Goal: Book appointment/travel/reservation

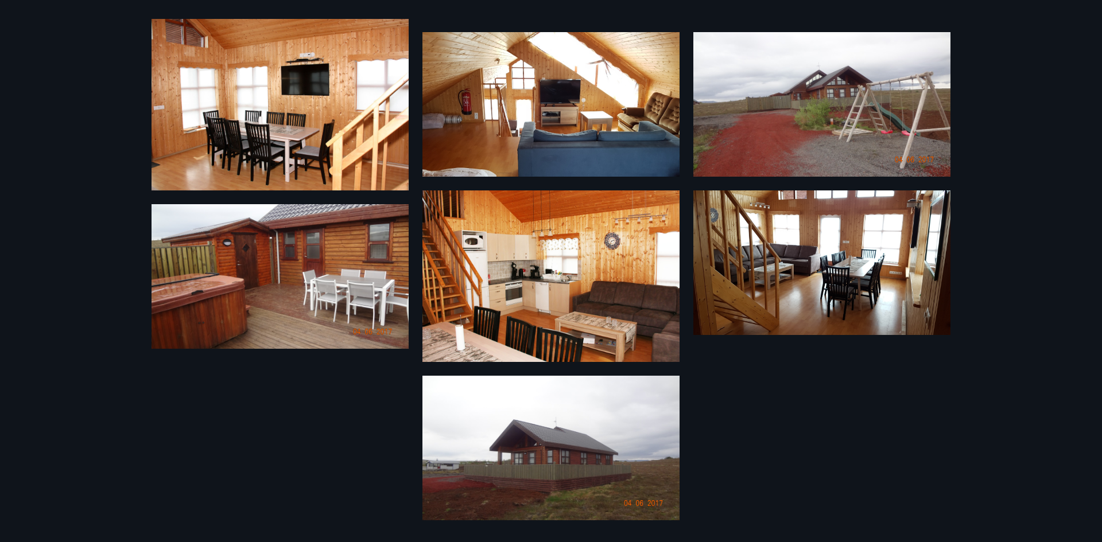
scroll to position [318, 0]
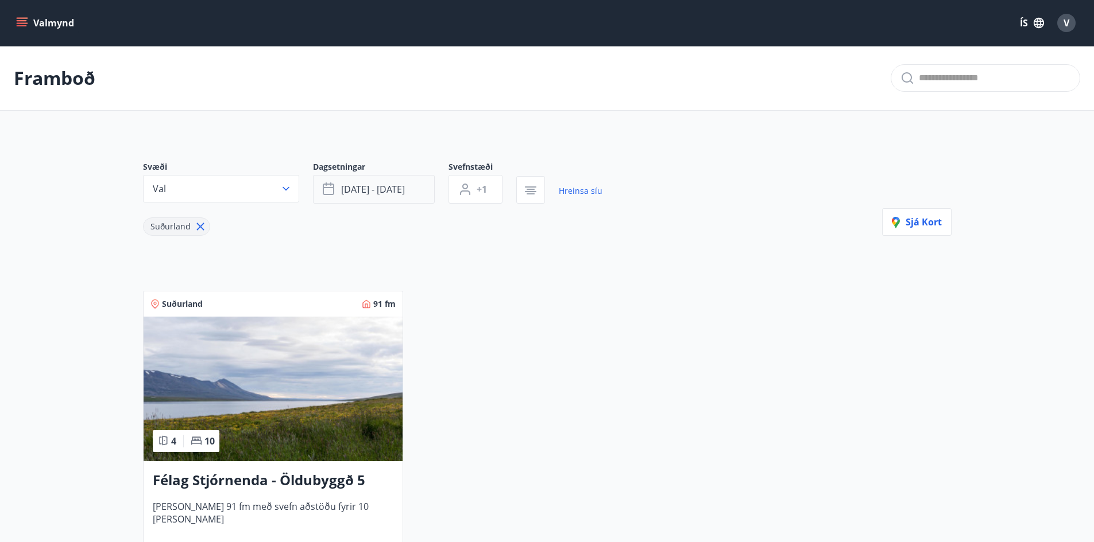
click at [332, 182] on button "[DATE] - [DATE]" at bounding box center [374, 189] width 122 height 29
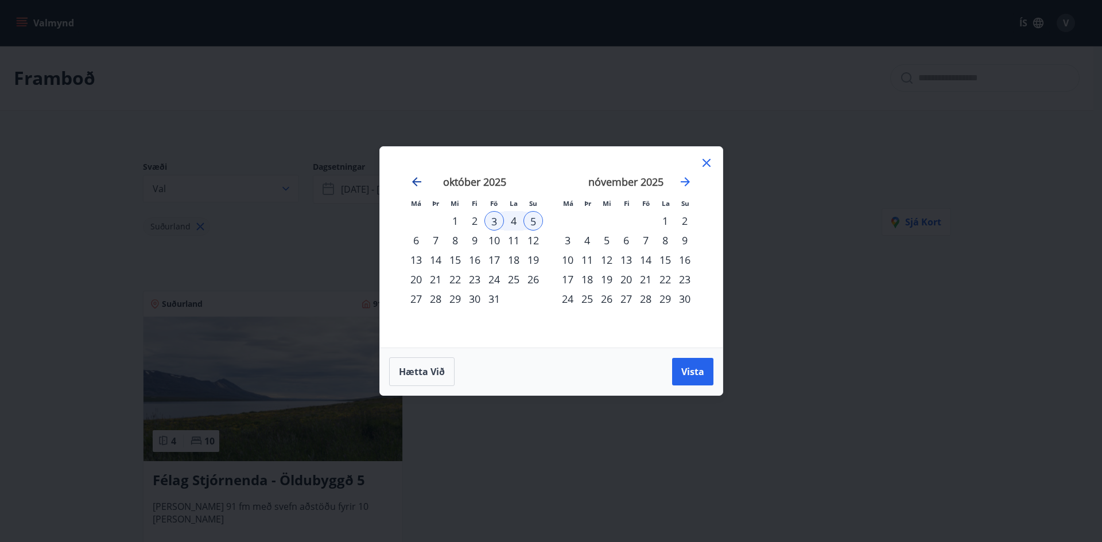
click at [415, 182] on icon "Move backward to switch to the previous month." at bounding box center [416, 181] width 9 height 9
click at [494, 278] on div "26" at bounding box center [494, 280] width 20 height 20
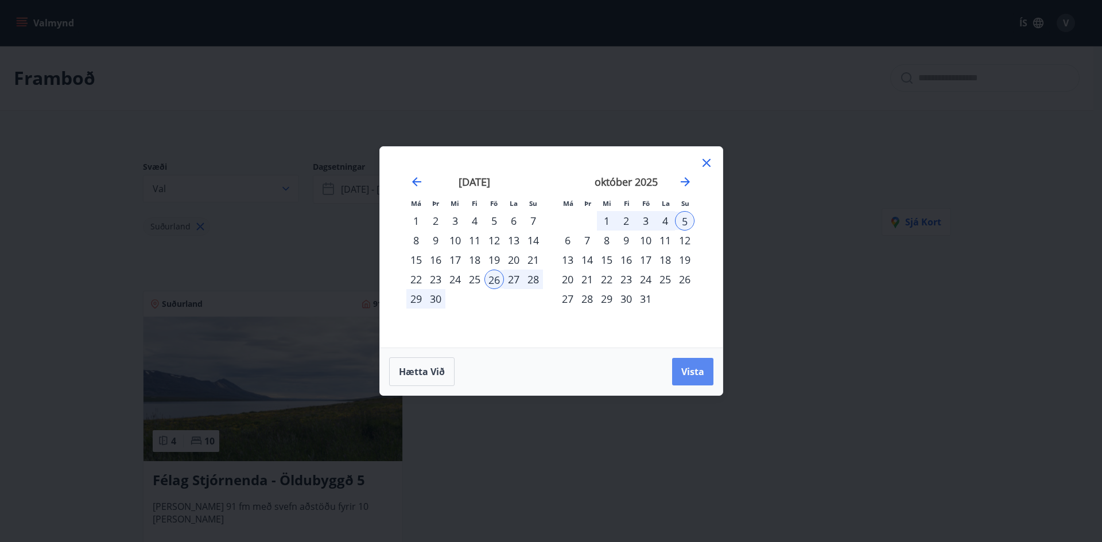
click at [691, 369] on span "Vista" at bounding box center [692, 372] width 23 height 13
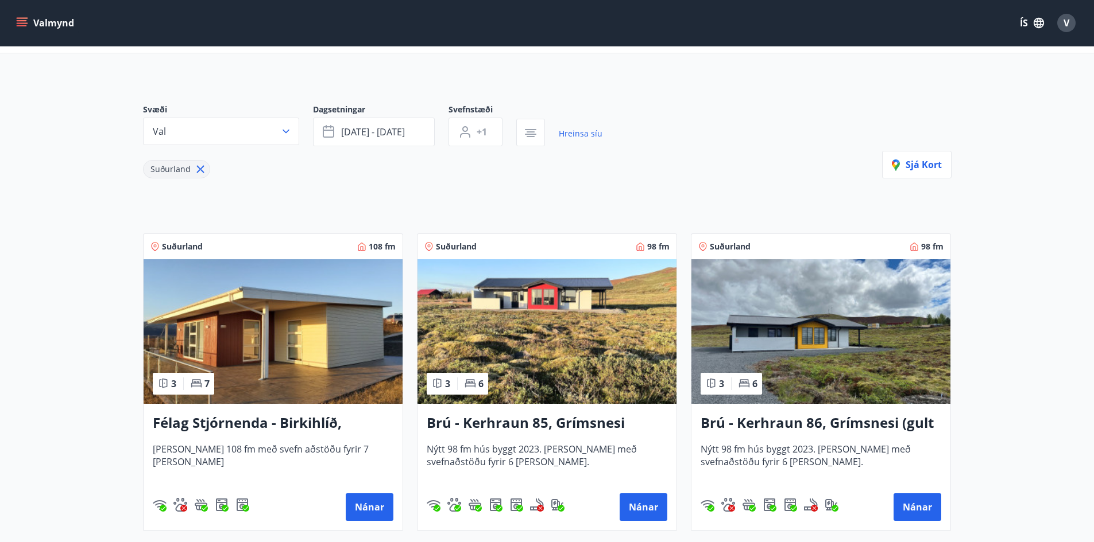
click at [830, 348] on img at bounding box center [820, 331] width 259 height 145
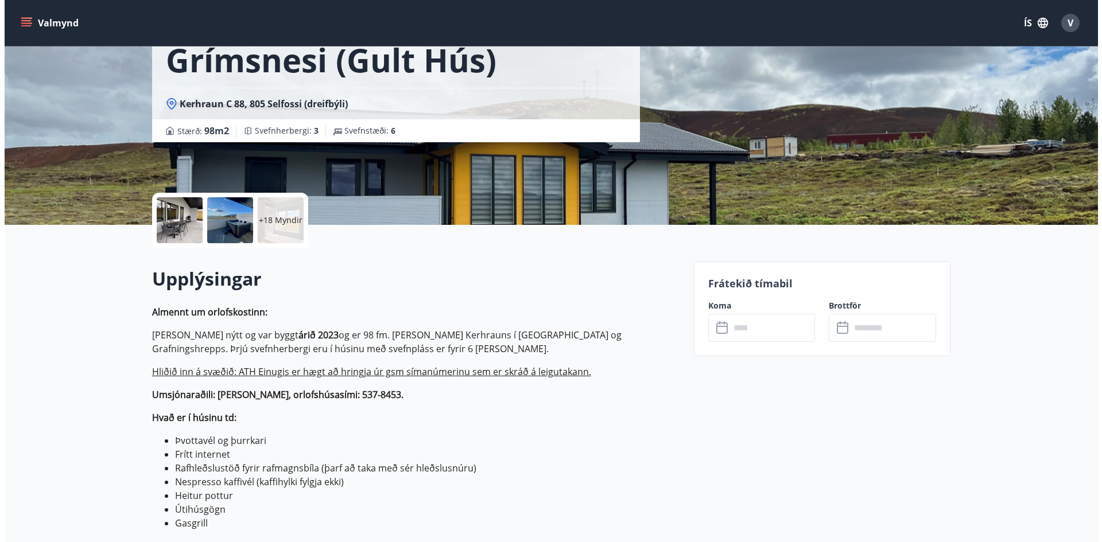
scroll to position [18, 0]
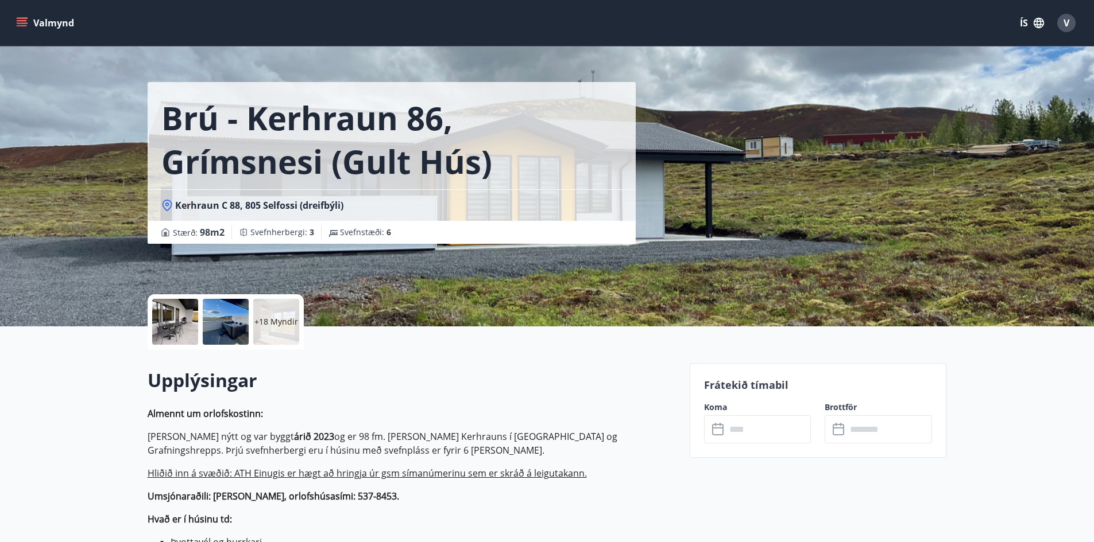
click at [179, 325] on div at bounding box center [175, 322] width 46 height 46
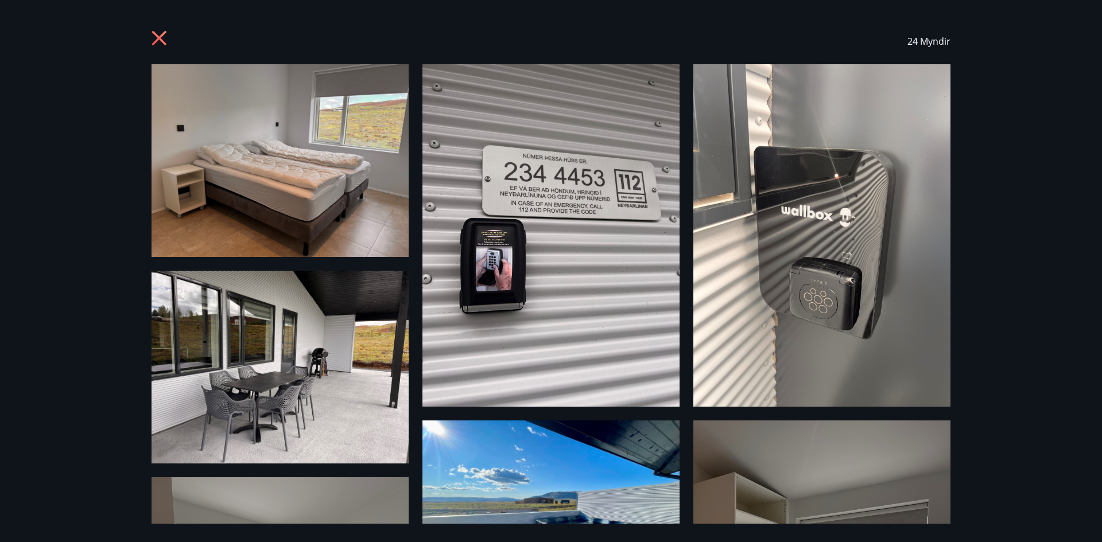
click at [331, 176] on img at bounding box center [280, 160] width 257 height 193
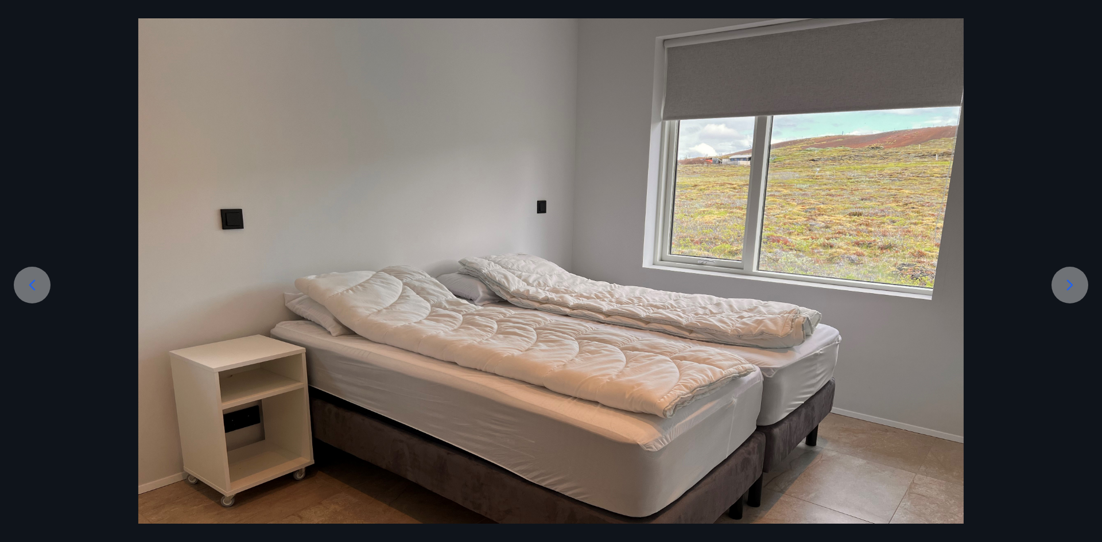
scroll to position [115, 0]
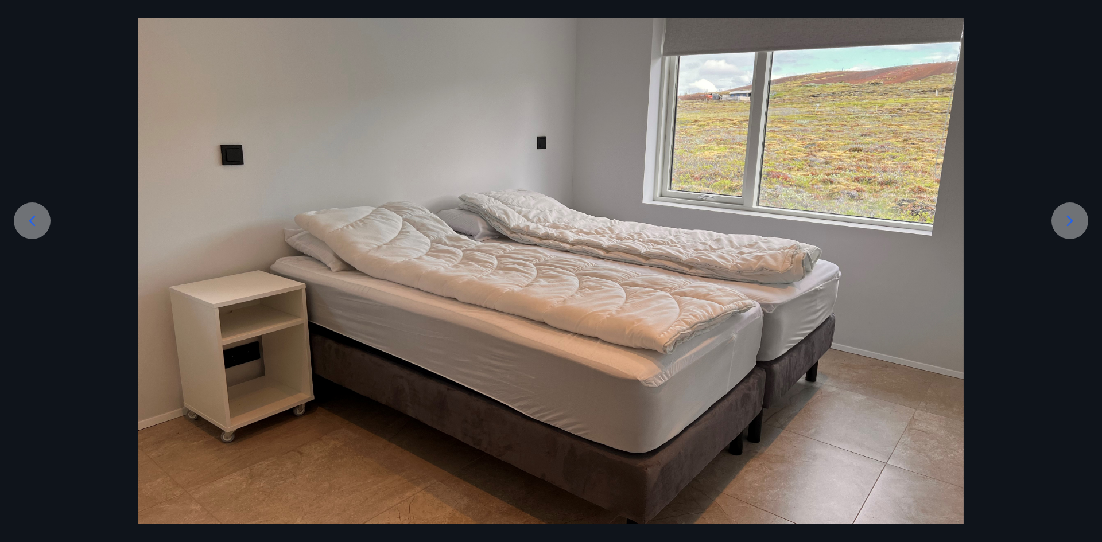
click at [1064, 223] on icon at bounding box center [1070, 221] width 18 height 18
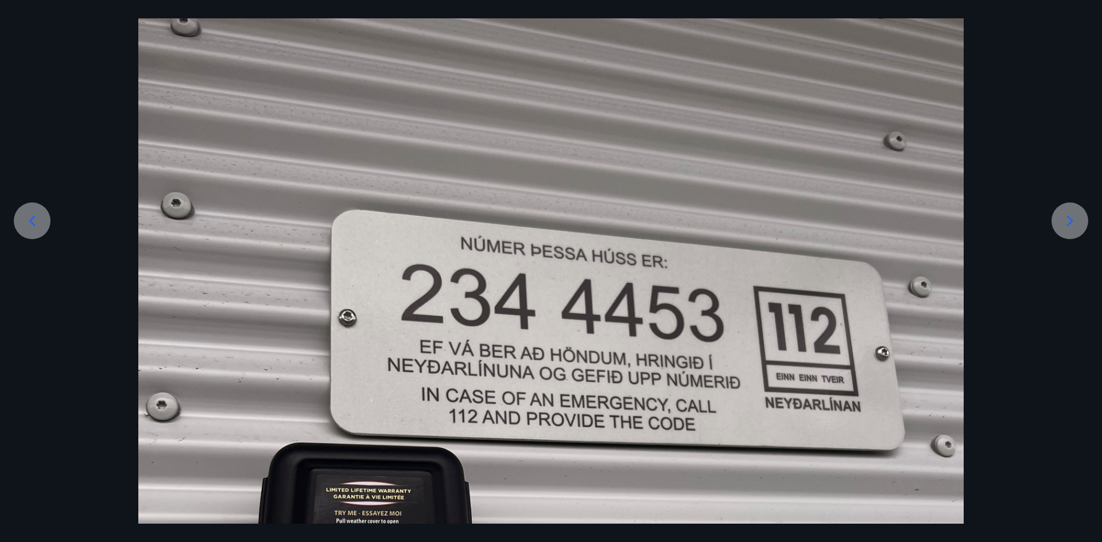
click at [1064, 223] on icon at bounding box center [1070, 221] width 18 height 18
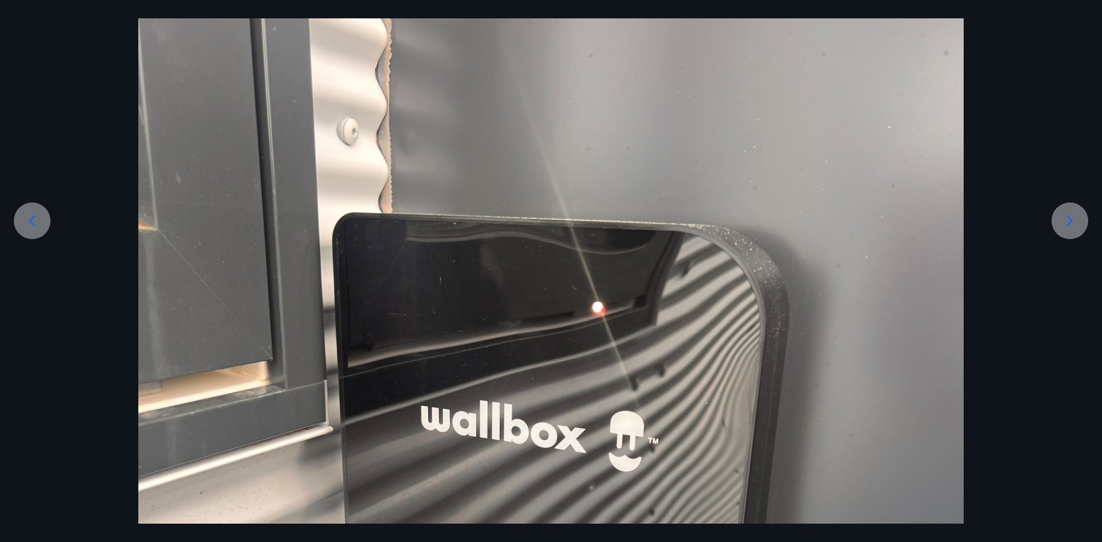
click at [1064, 223] on icon at bounding box center [1070, 221] width 18 height 18
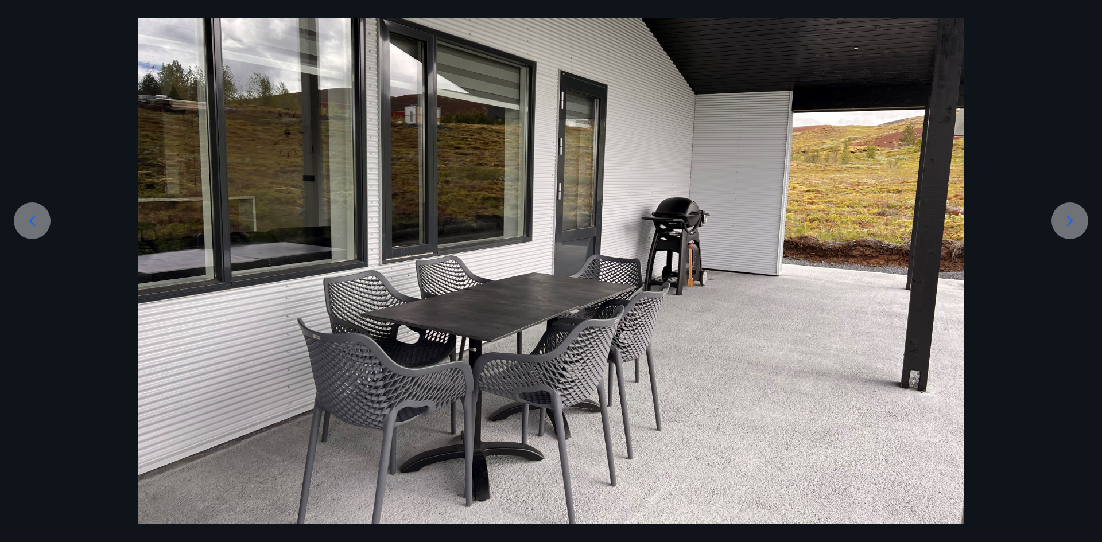
click at [1069, 221] on icon at bounding box center [1070, 221] width 18 height 18
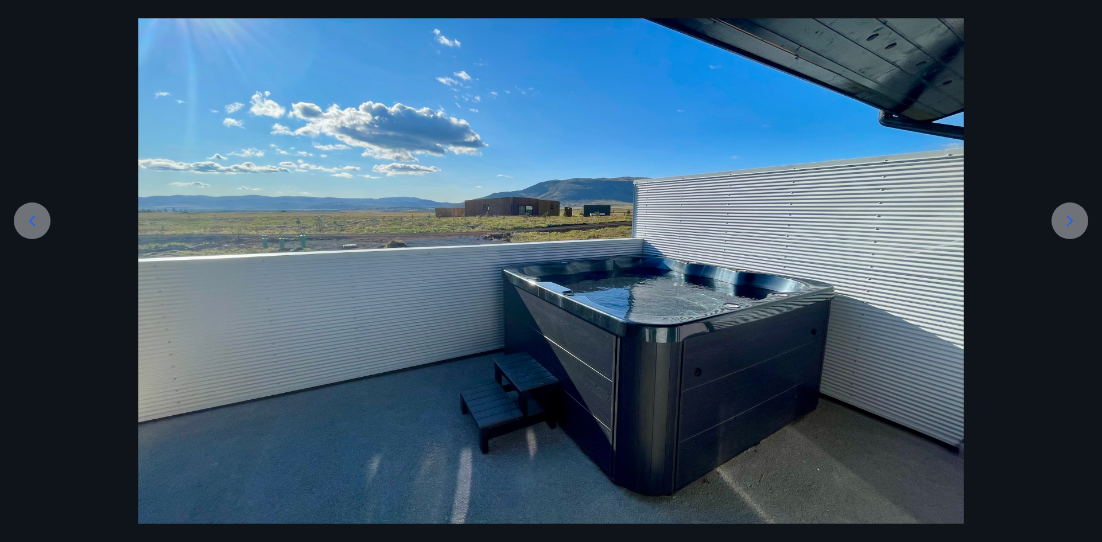
click at [1069, 221] on icon at bounding box center [1070, 221] width 18 height 18
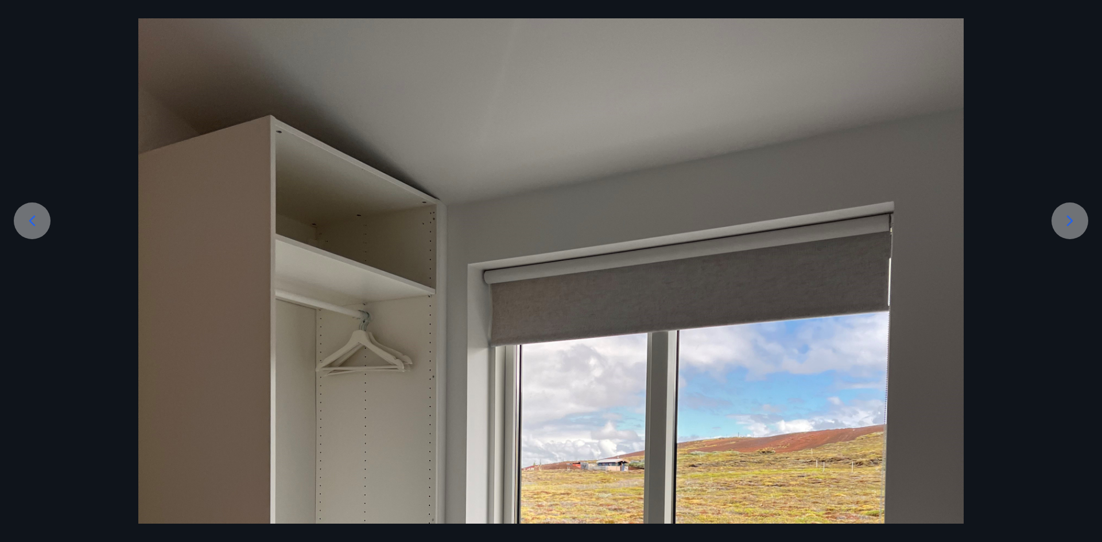
click at [1069, 221] on icon at bounding box center [1070, 221] width 18 height 18
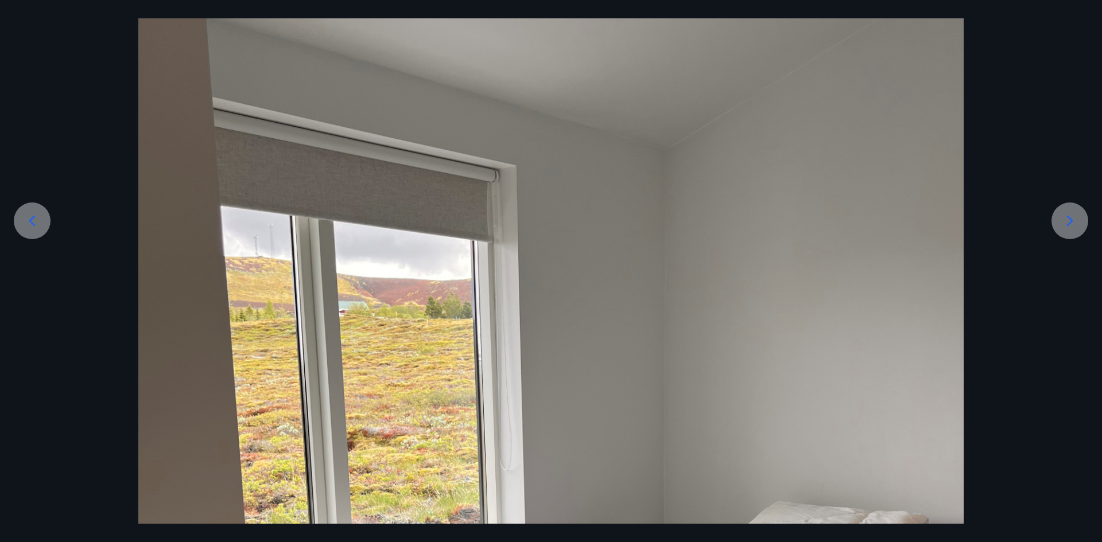
click at [1068, 224] on icon at bounding box center [1070, 220] width 6 height 11
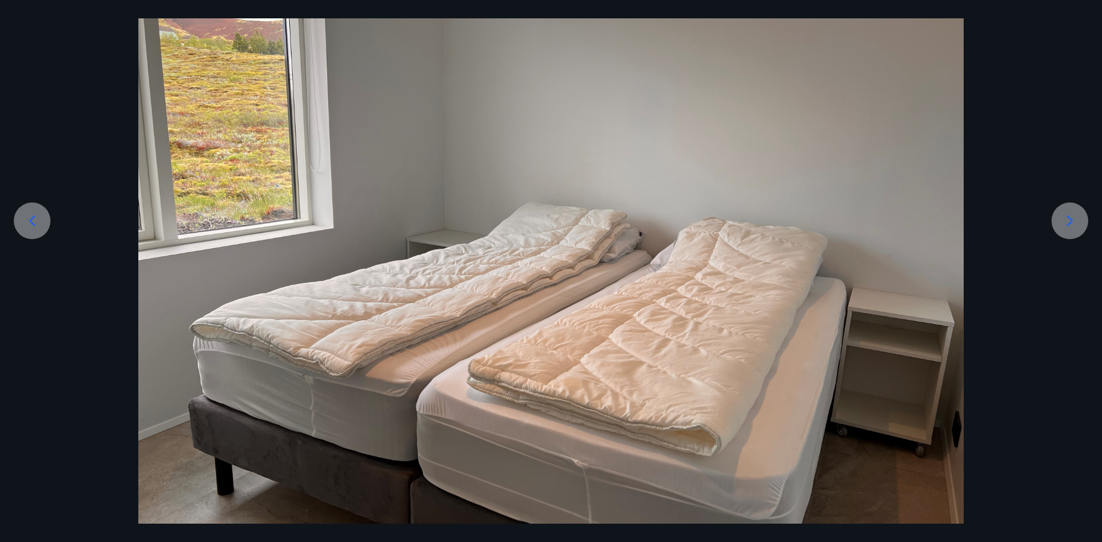
scroll to position [160, 0]
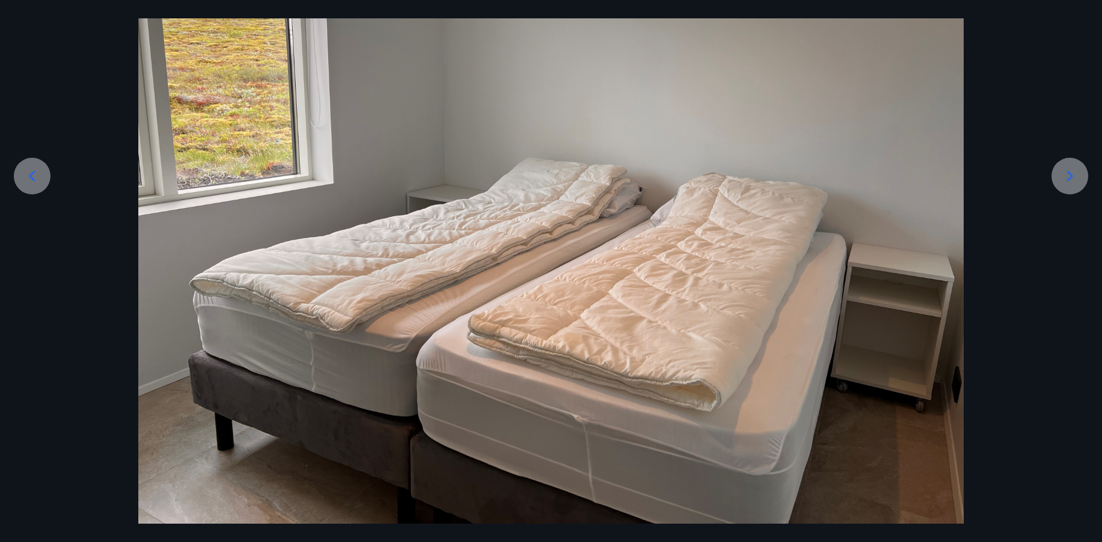
click at [1071, 177] on icon at bounding box center [1070, 175] width 6 height 11
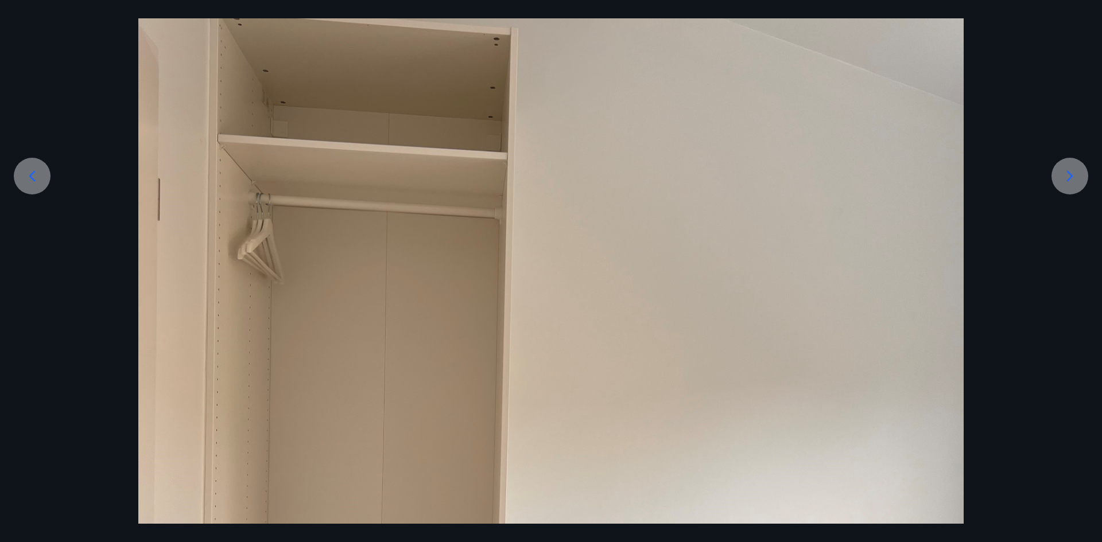
click at [1071, 177] on icon at bounding box center [1070, 175] width 6 height 11
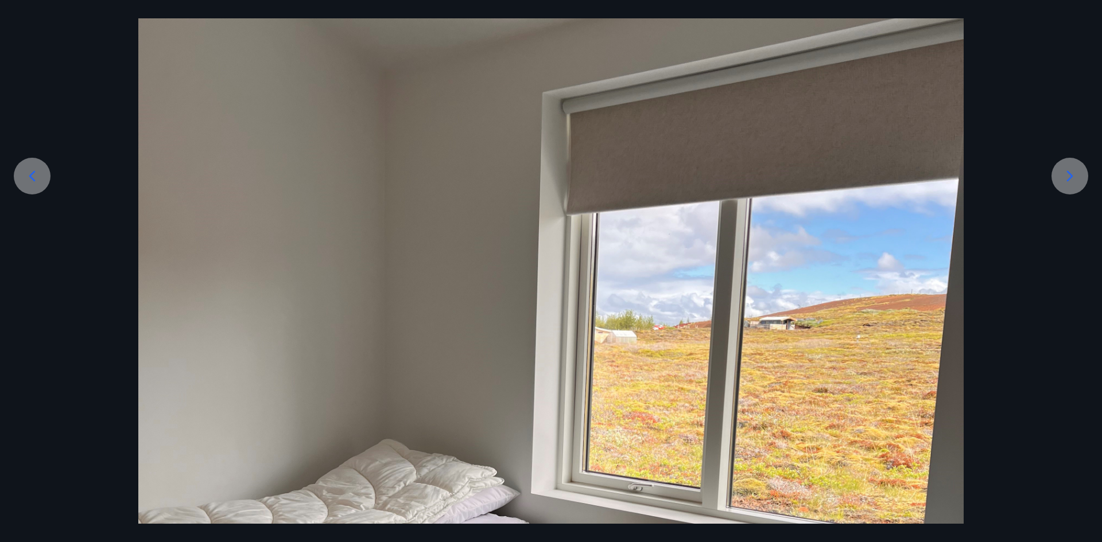
click at [1071, 177] on icon at bounding box center [1070, 175] width 6 height 11
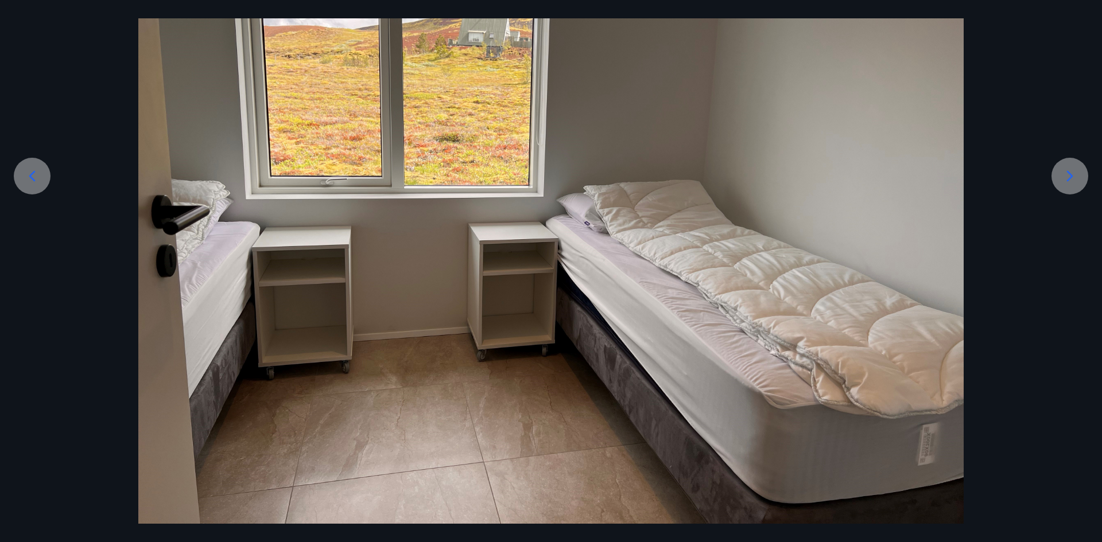
click at [1069, 175] on icon at bounding box center [1070, 176] width 18 height 18
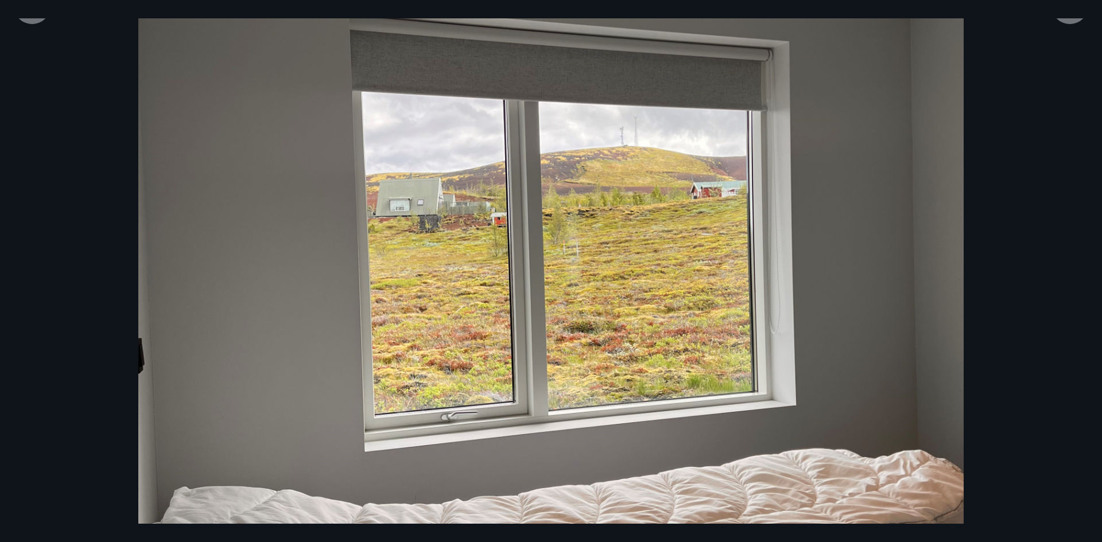
scroll to position [274, 0]
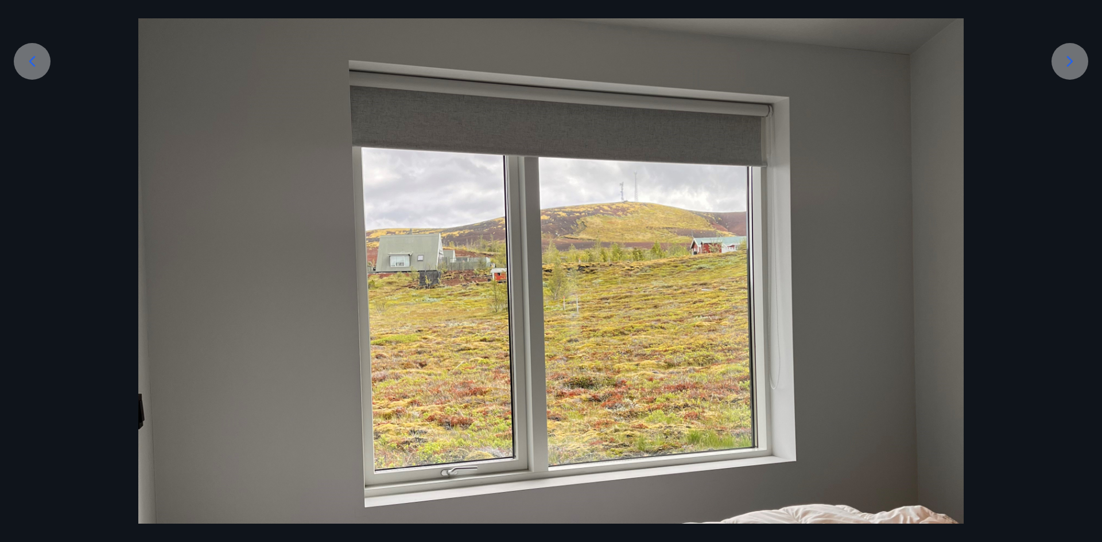
click at [1080, 71] on div at bounding box center [1070, 61] width 37 height 37
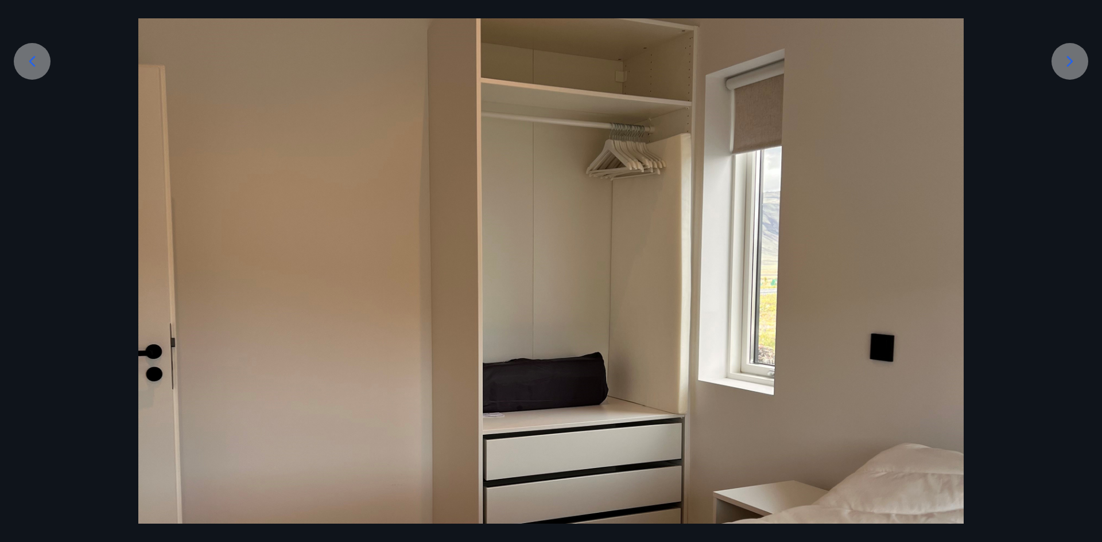
click at [1064, 73] on div at bounding box center [1070, 61] width 37 height 37
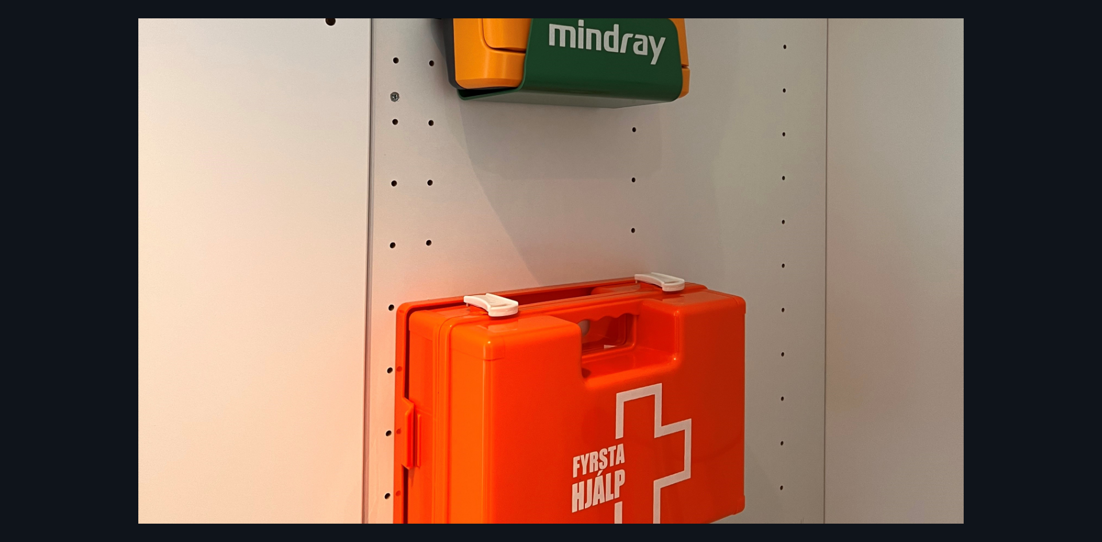
scroll to position [217, 0]
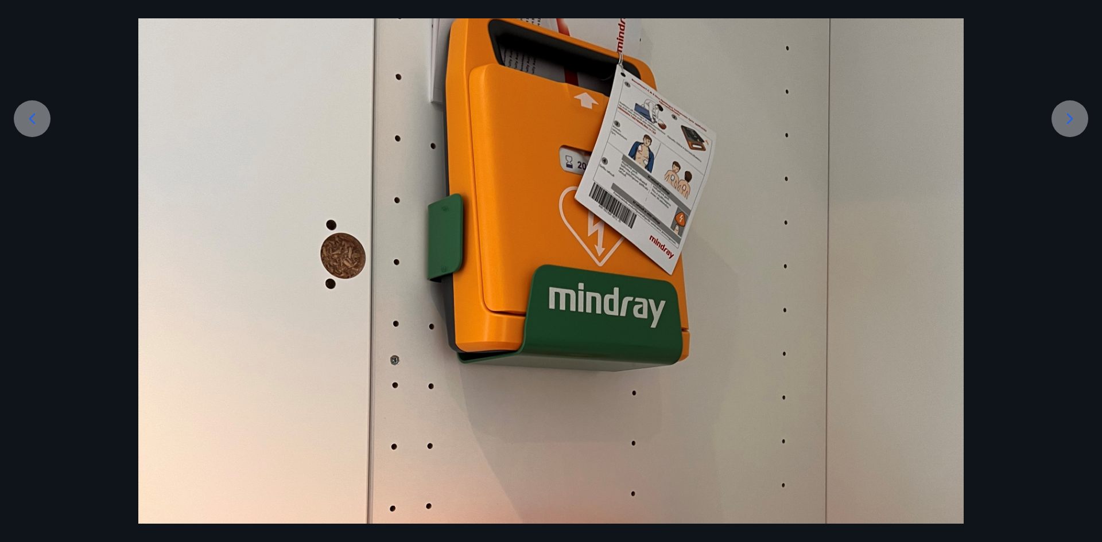
click at [1086, 136] on div at bounding box center [551, 397] width 1102 height 1100
click at [1064, 110] on icon at bounding box center [1070, 119] width 18 height 18
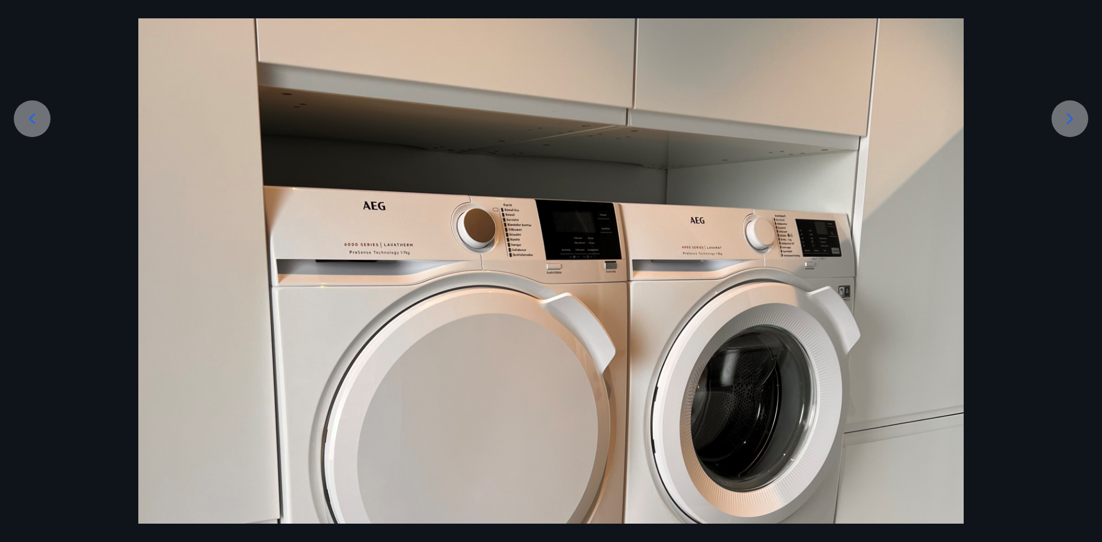
click at [1064, 110] on icon at bounding box center [1070, 119] width 18 height 18
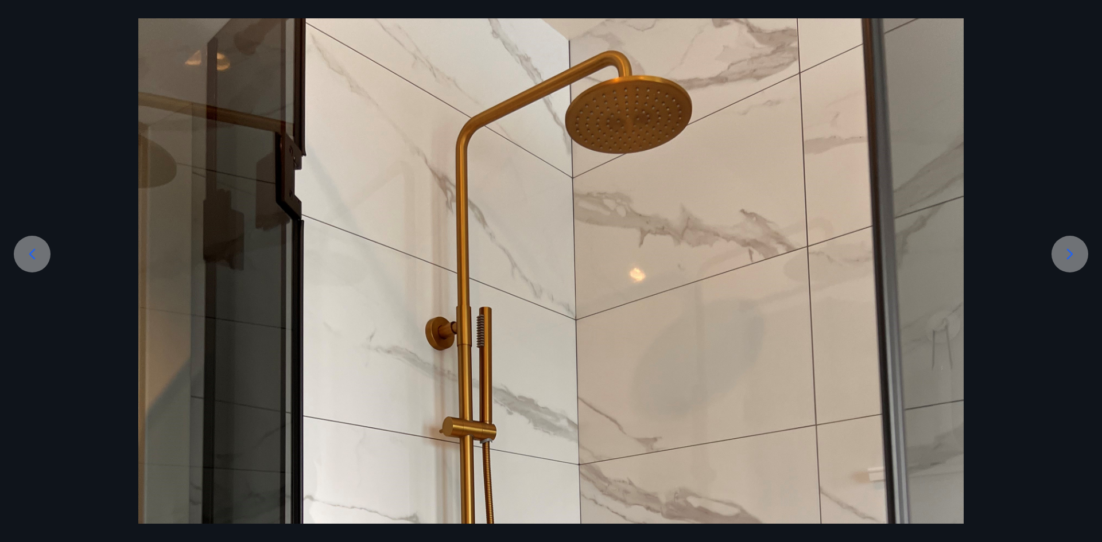
scroll to position [172, 0]
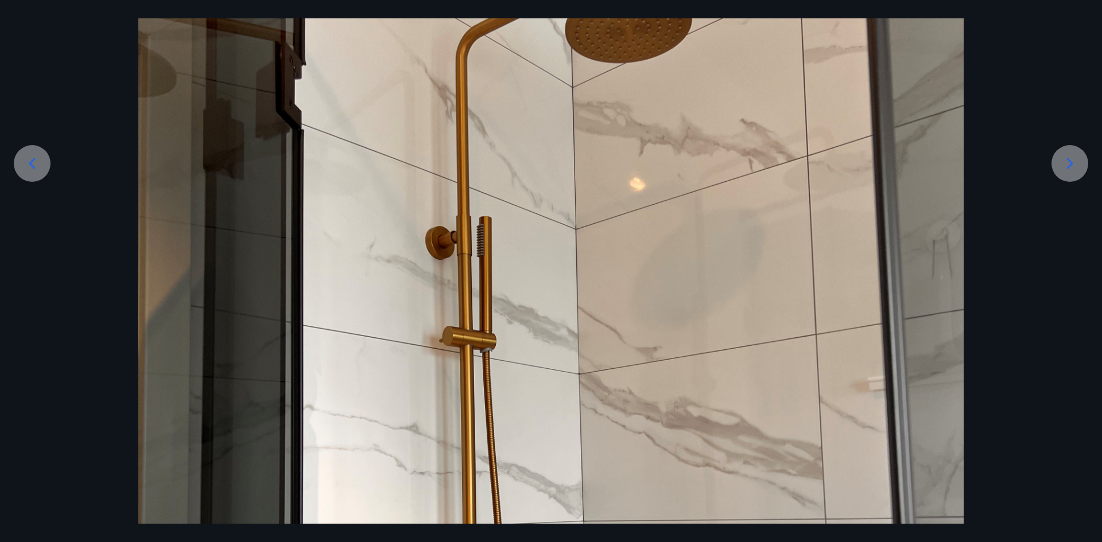
click at [1070, 165] on icon at bounding box center [1070, 163] width 6 height 11
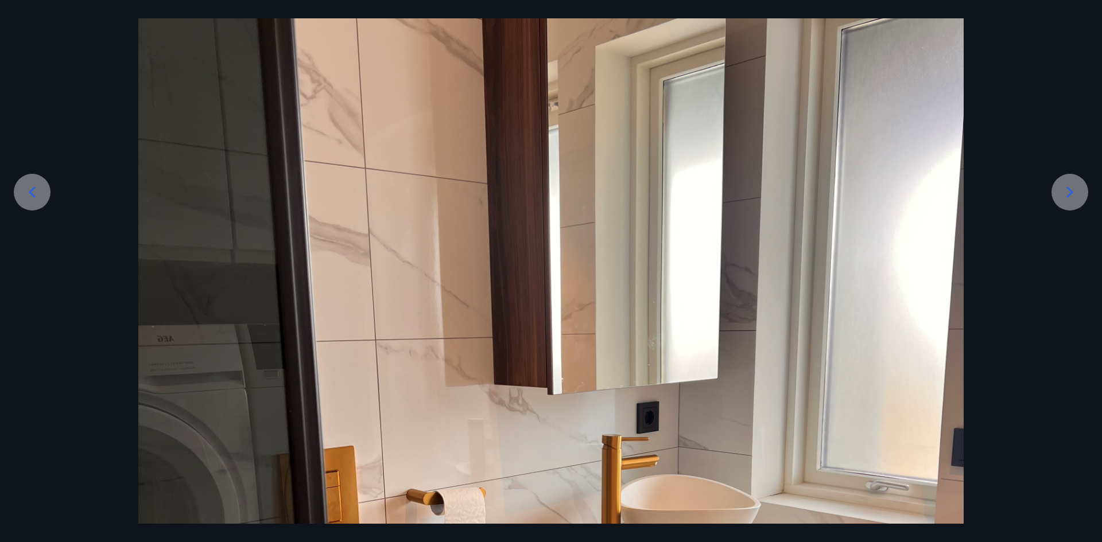
scroll to position [124, 0]
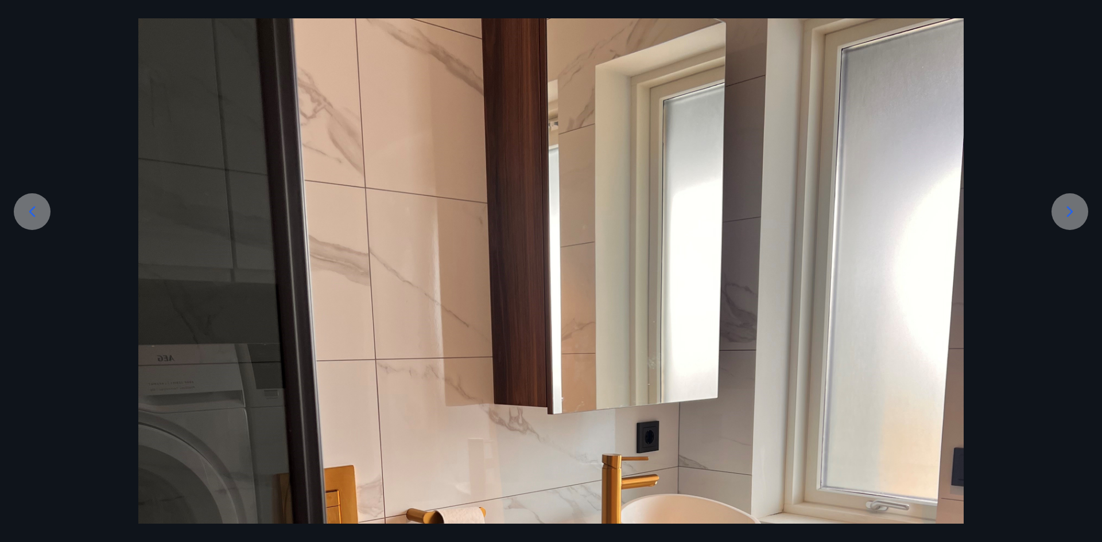
click at [1058, 204] on div at bounding box center [1070, 211] width 37 height 37
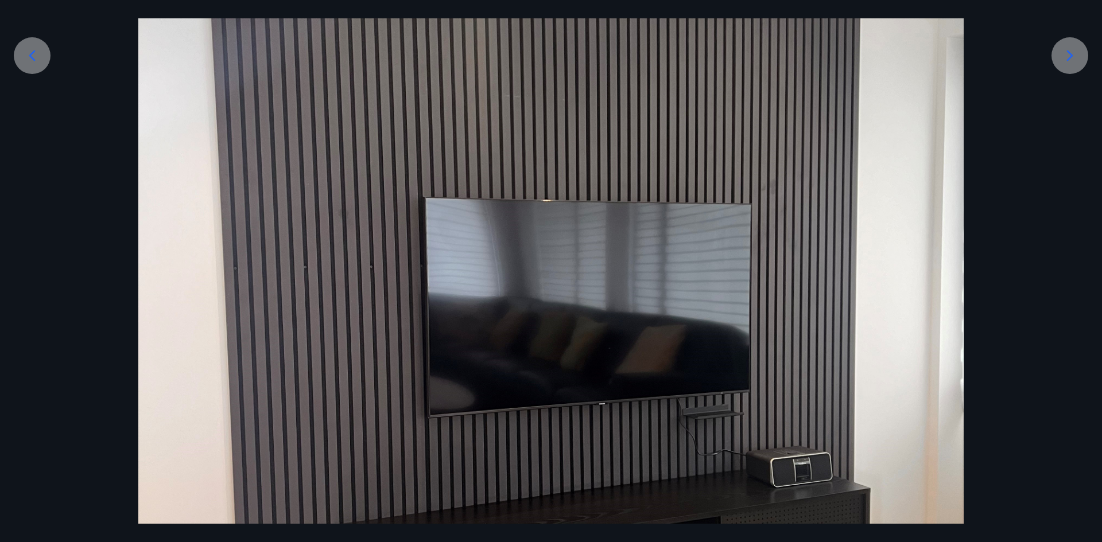
scroll to position [181, 0]
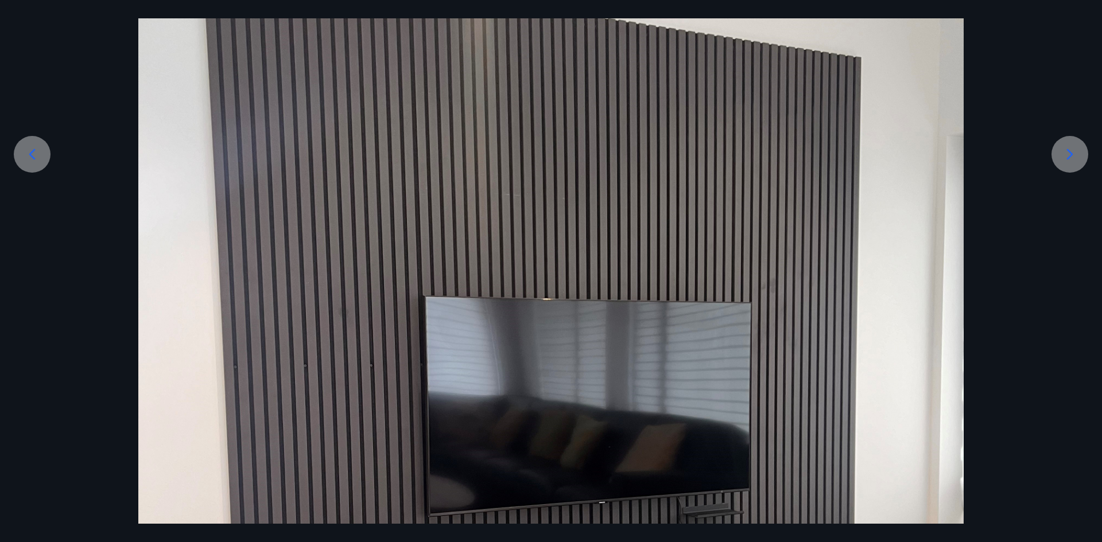
click at [1072, 157] on icon at bounding box center [1070, 154] width 18 height 18
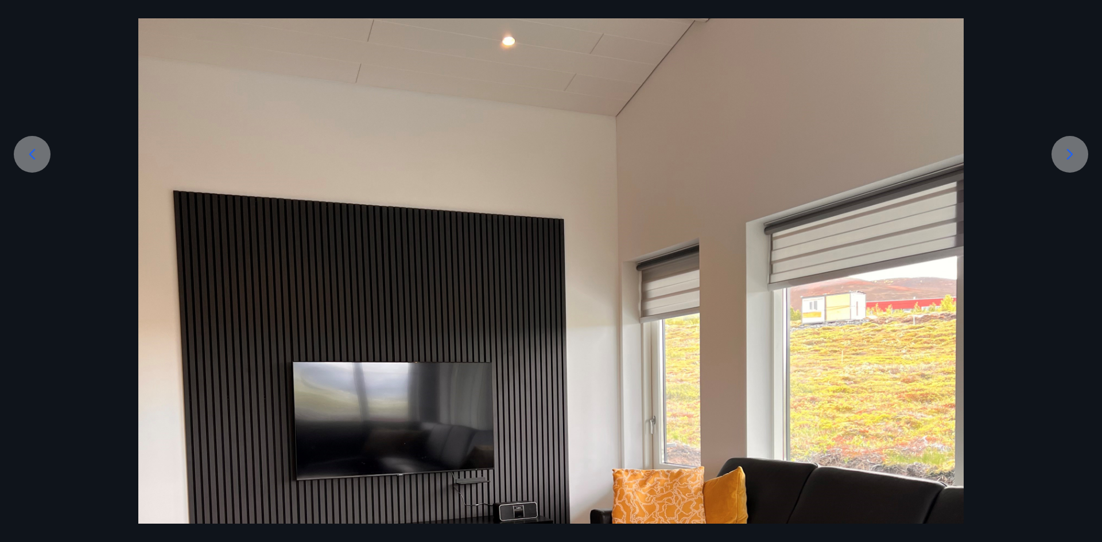
click at [1060, 164] on div at bounding box center [1070, 154] width 37 height 37
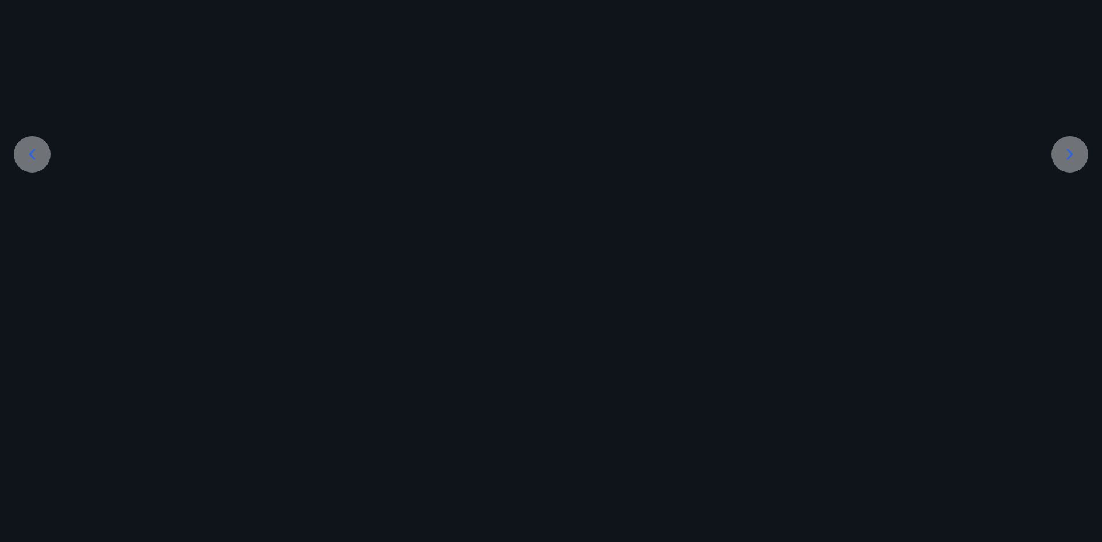
scroll to position [160, 0]
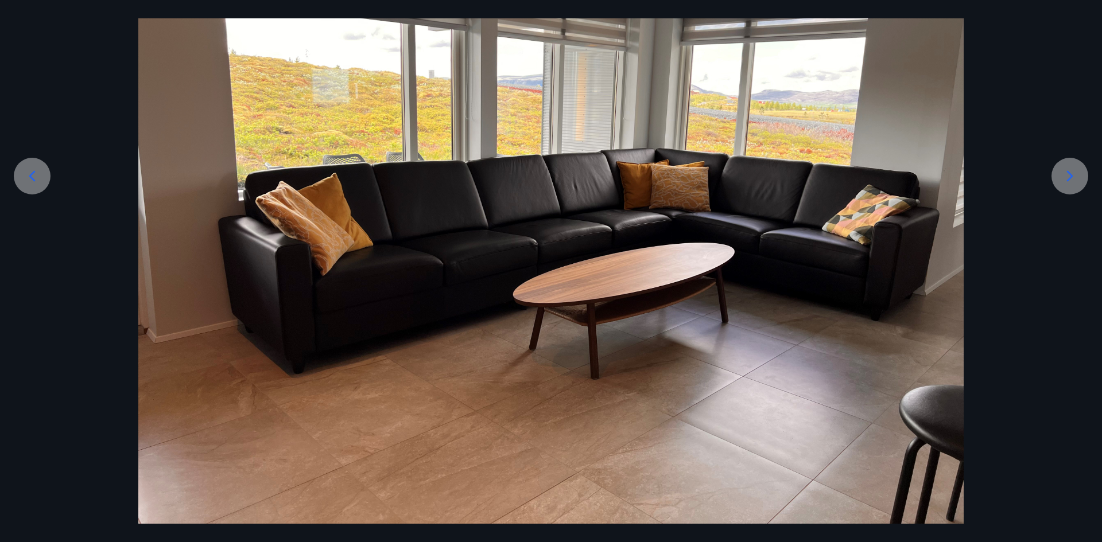
click at [1060, 164] on div at bounding box center [1070, 176] width 37 height 37
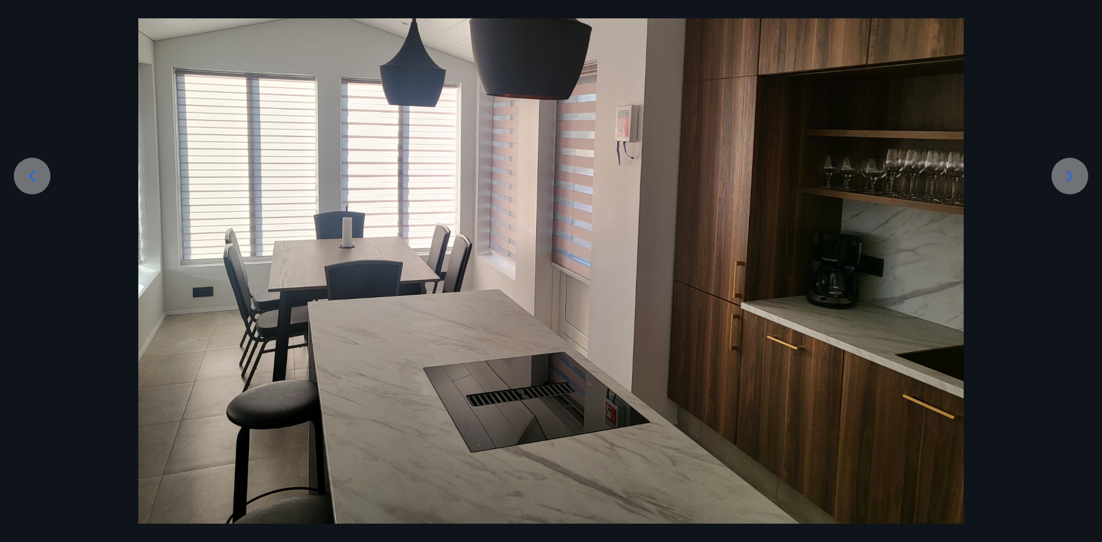
click at [1055, 183] on div at bounding box center [1070, 176] width 37 height 37
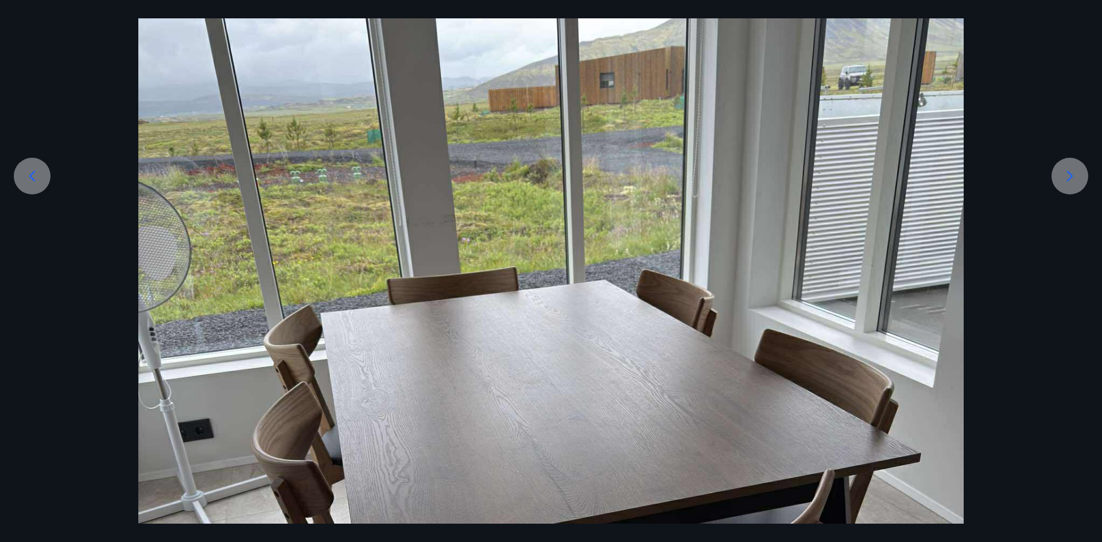
scroll to position [181, 0]
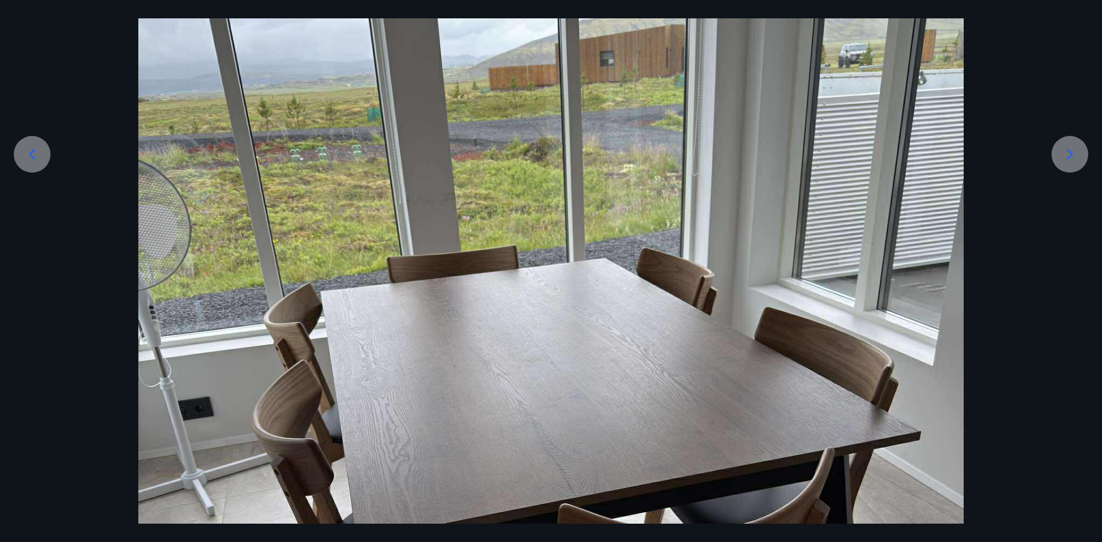
click at [1055, 183] on div at bounding box center [551, 433] width 1102 height 1100
click at [1067, 153] on icon at bounding box center [1070, 154] width 18 height 18
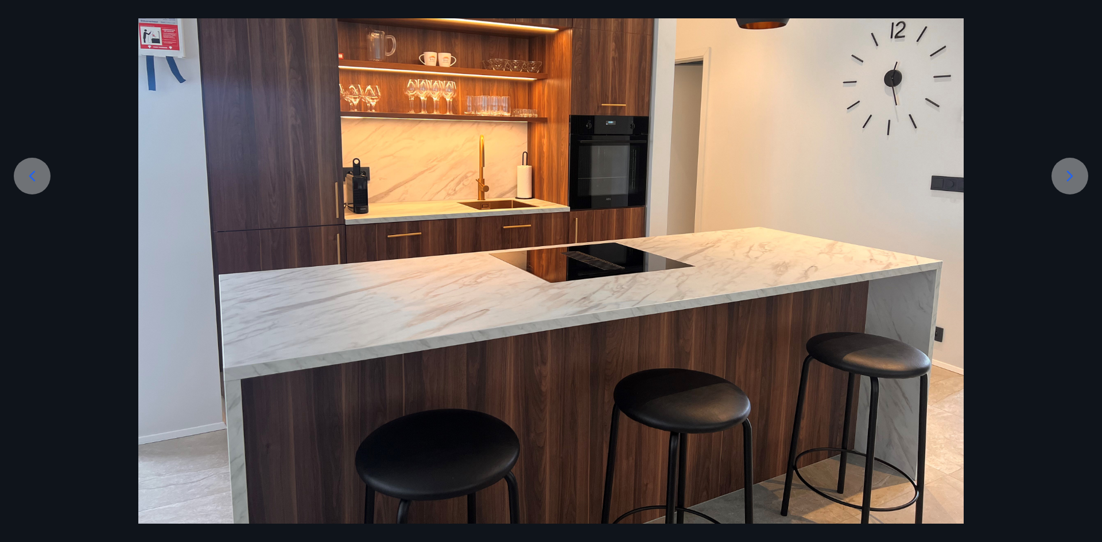
scroll to position [160, 0]
click at [1071, 178] on icon at bounding box center [1070, 175] width 6 height 11
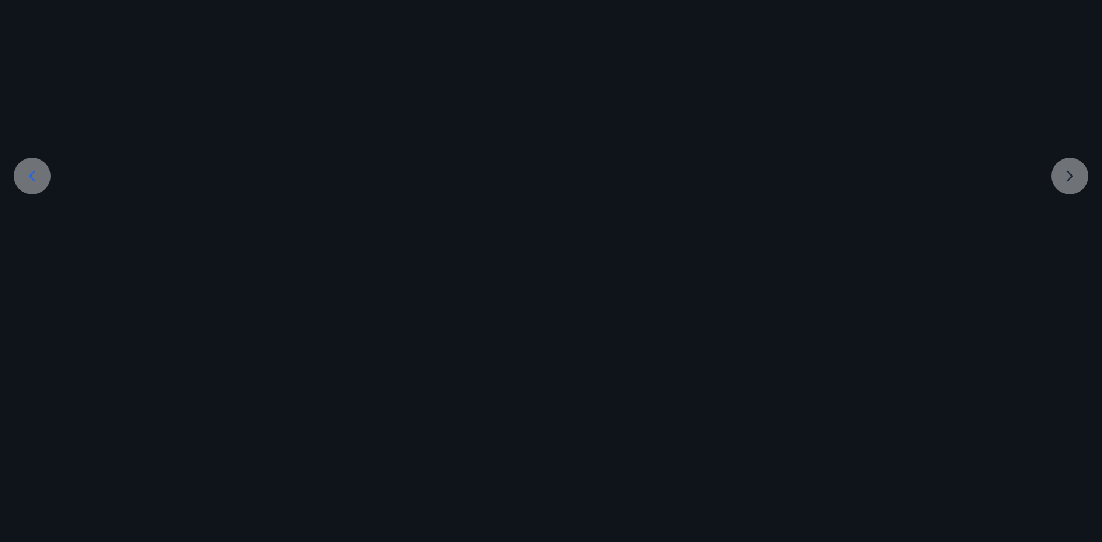
scroll to position [30, 0]
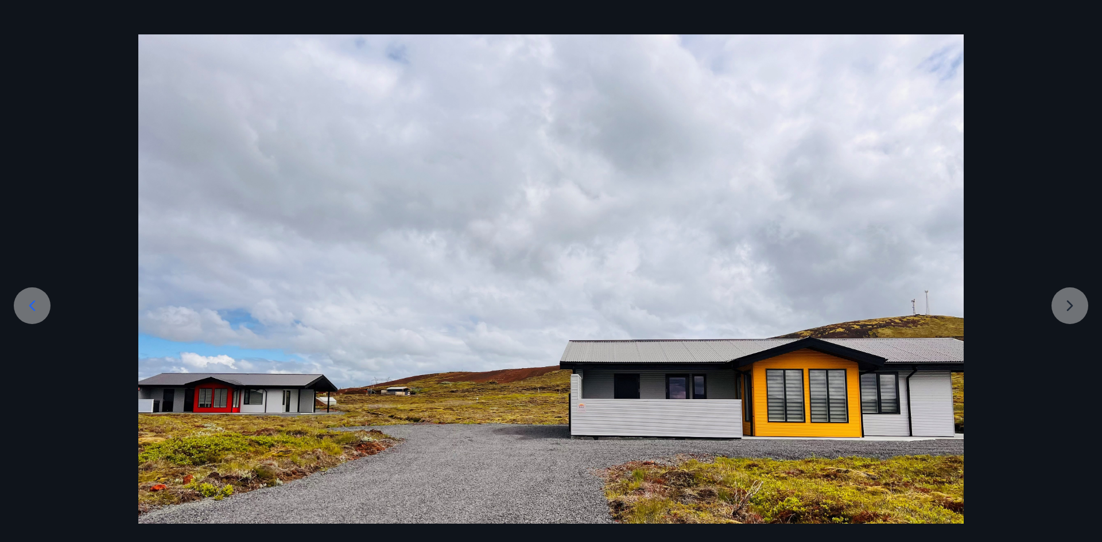
click at [1077, 308] on div at bounding box center [551, 279] width 1102 height 490
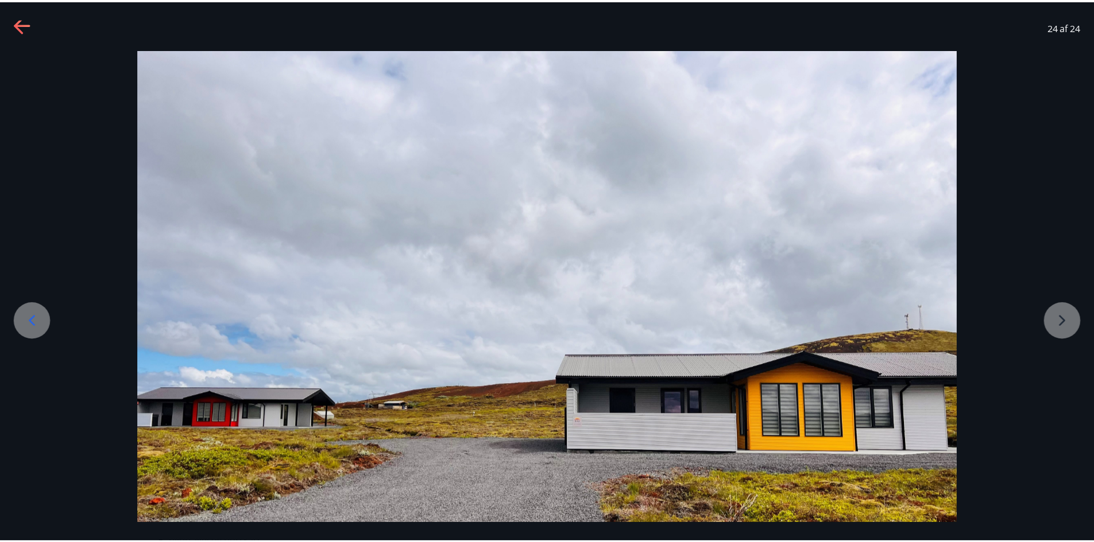
scroll to position [0, 0]
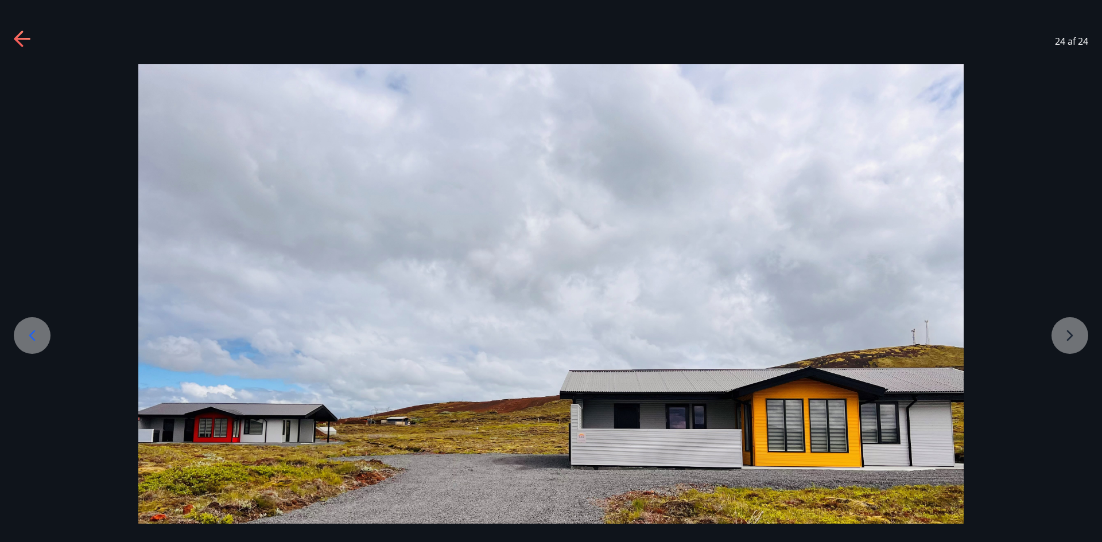
click at [23, 36] on icon at bounding box center [23, 39] width 18 height 18
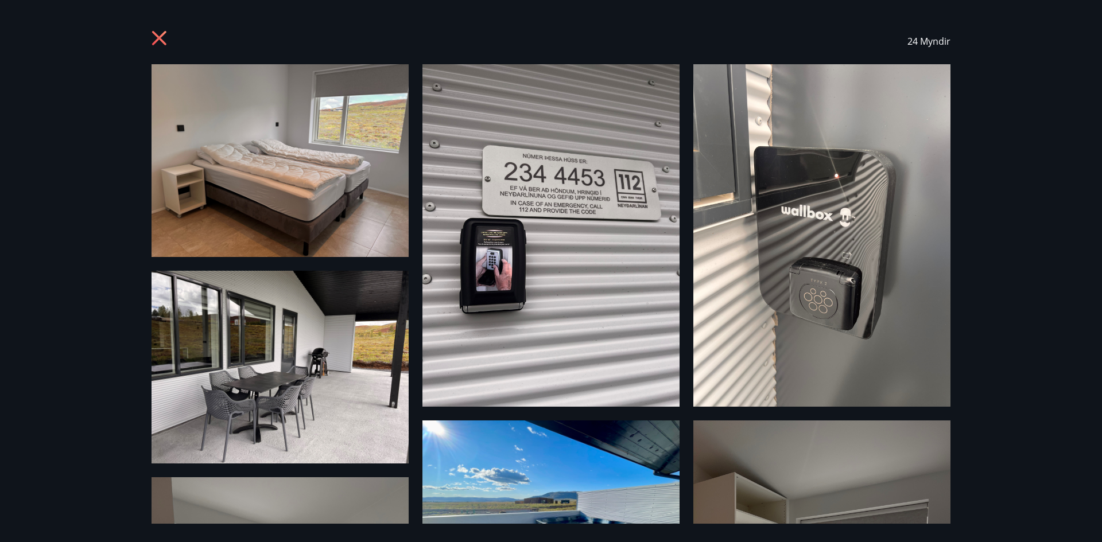
click at [23, 36] on div "24 Myndir" at bounding box center [551, 271] width 1102 height 542
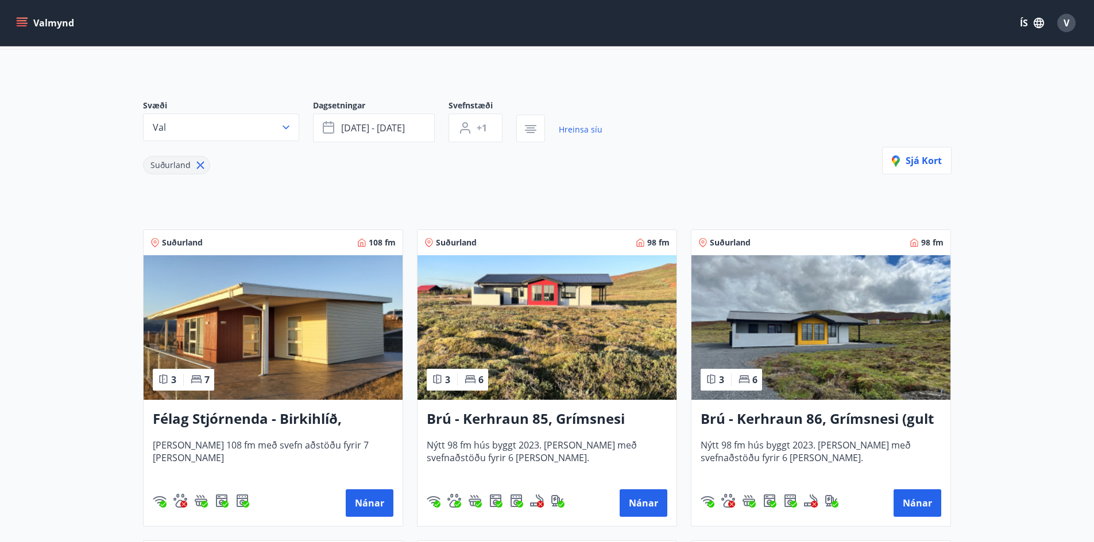
scroll to position [115, 0]
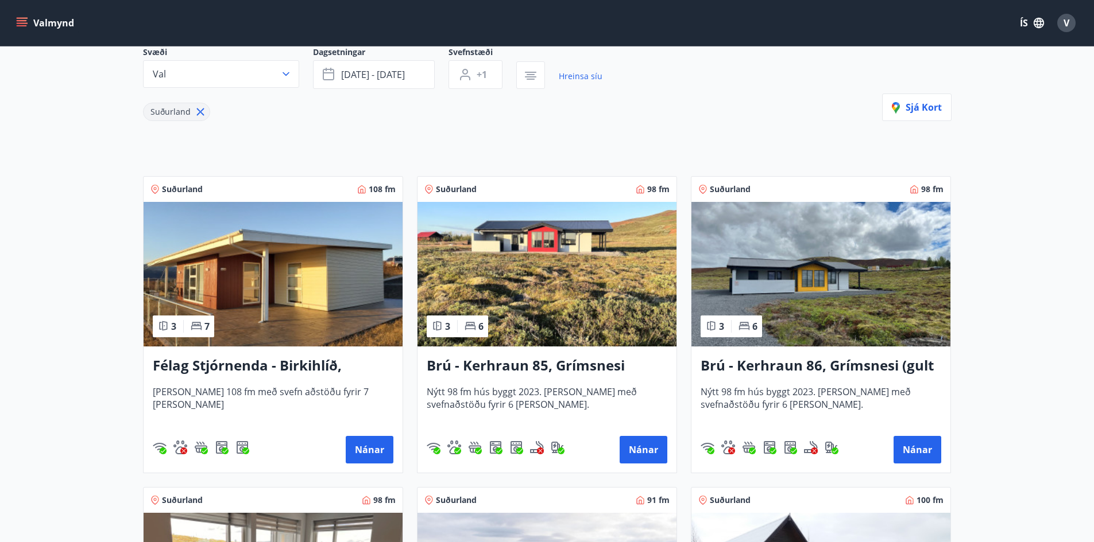
click at [784, 289] on img at bounding box center [820, 274] width 259 height 145
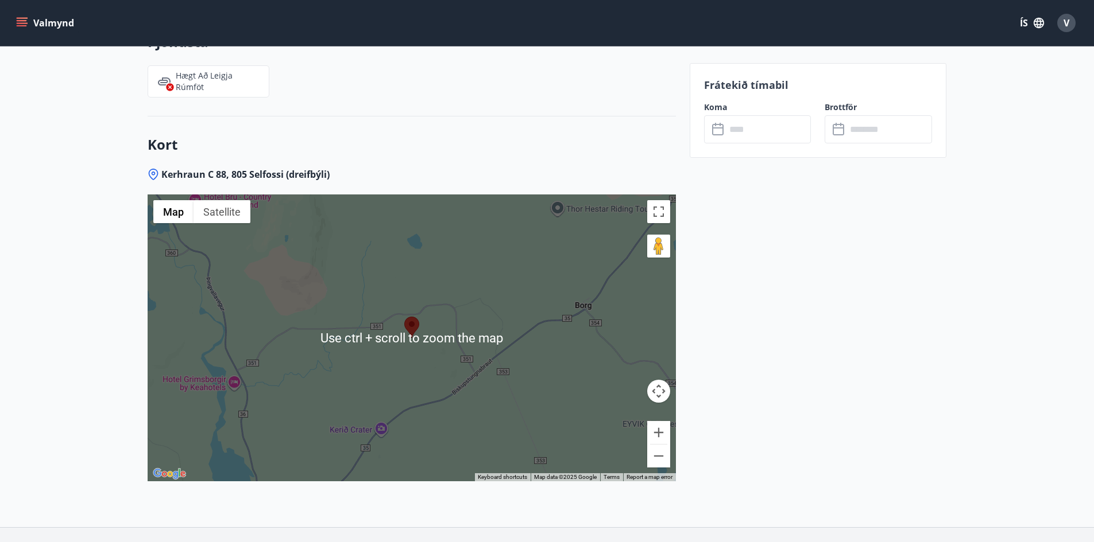
scroll to position [1952, 0]
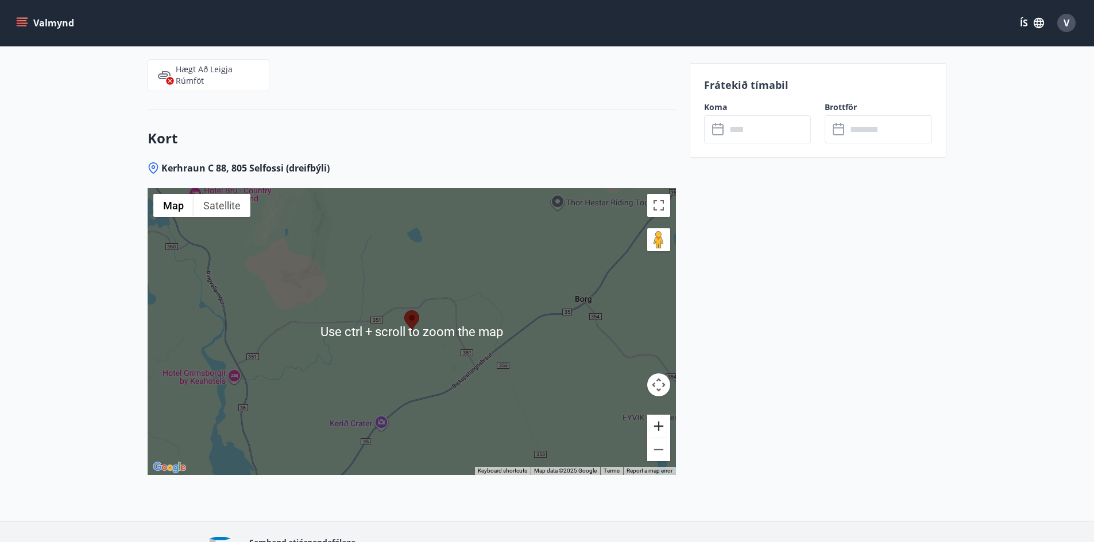
click at [660, 418] on button "Zoom in" at bounding box center [658, 426] width 23 height 23
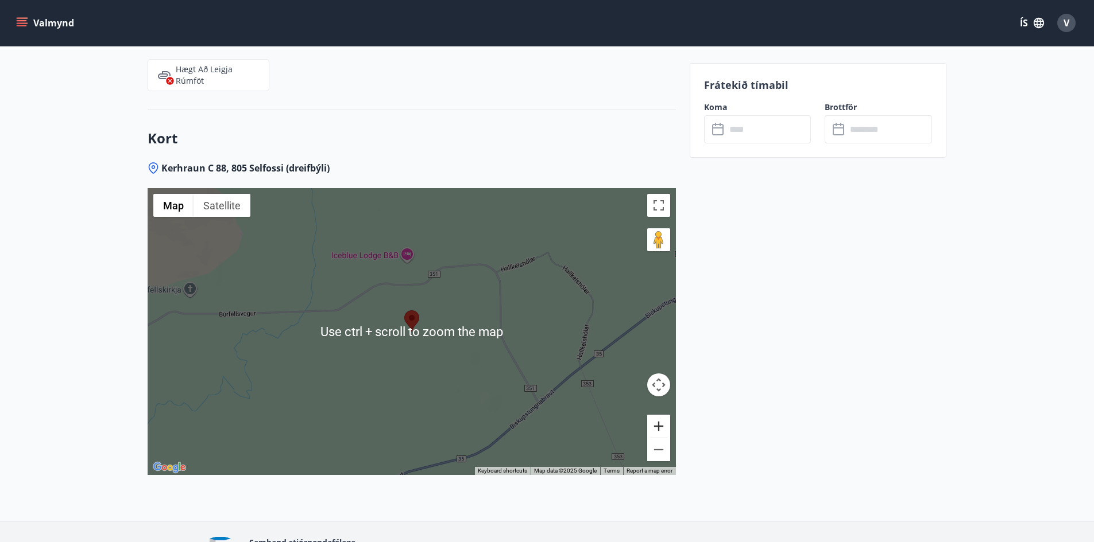
click at [660, 418] on button "Zoom in" at bounding box center [658, 426] width 23 height 23
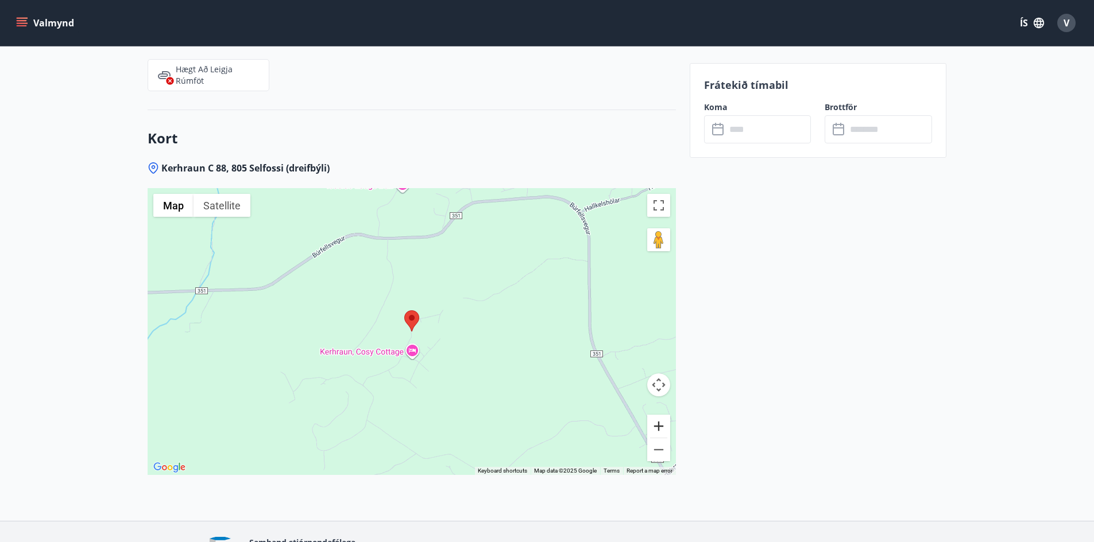
click at [660, 418] on button "Zoom in" at bounding box center [658, 426] width 23 height 23
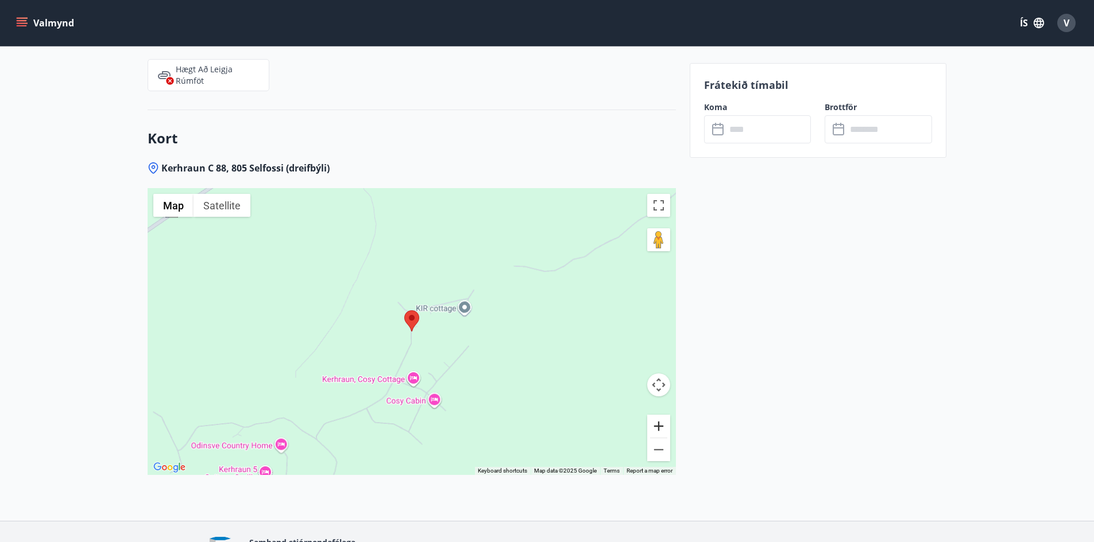
click at [660, 418] on button "Zoom in" at bounding box center [658, 426] width 23 height 23
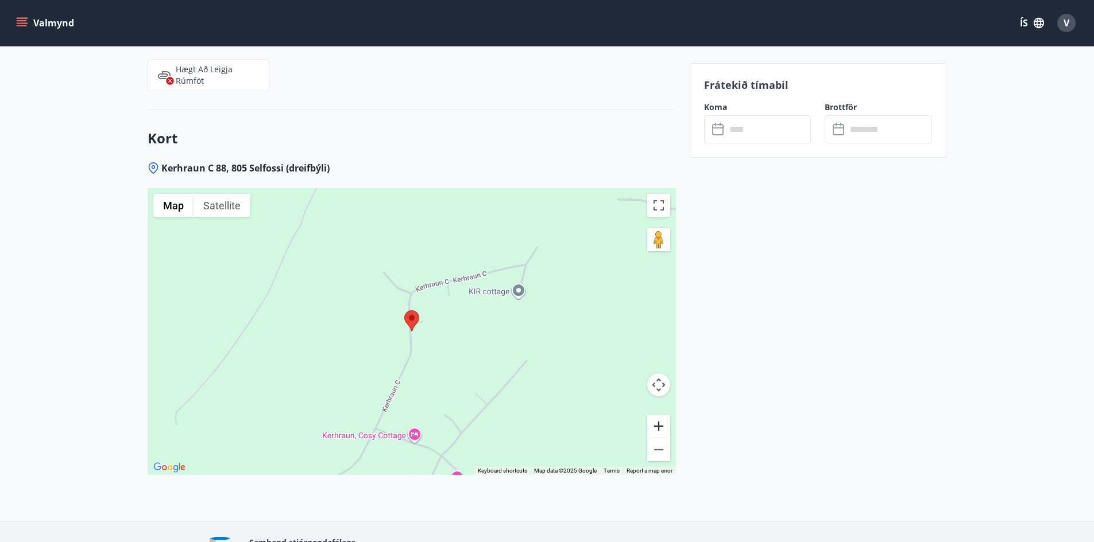
click at [660, 418] on button "Zoom in" at bounding box center [658, 426] width 23 height 23
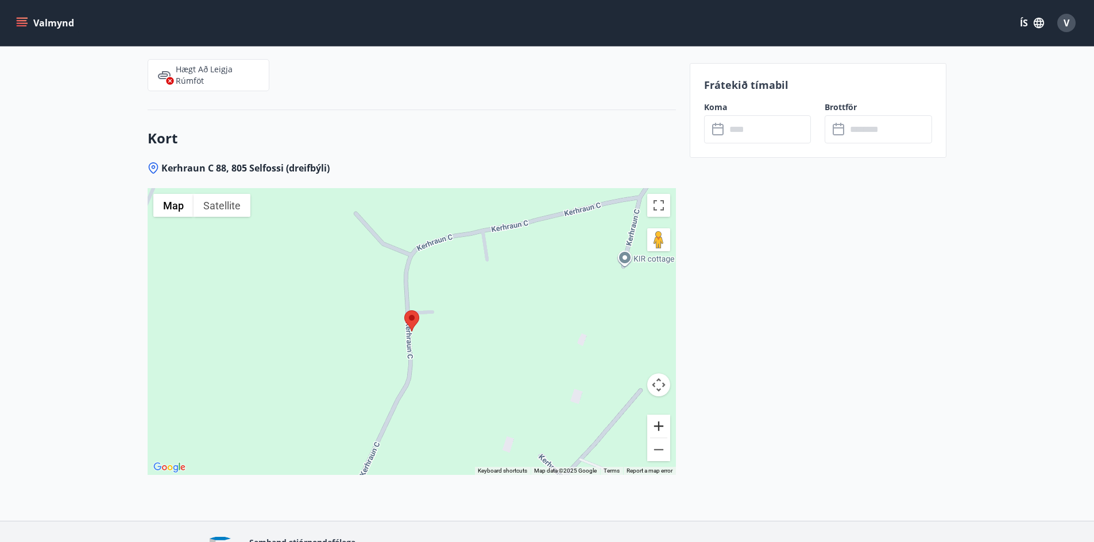
click at [660, 418] on button "Zoom in" at bounding box center [658, 426] width 23 height 23
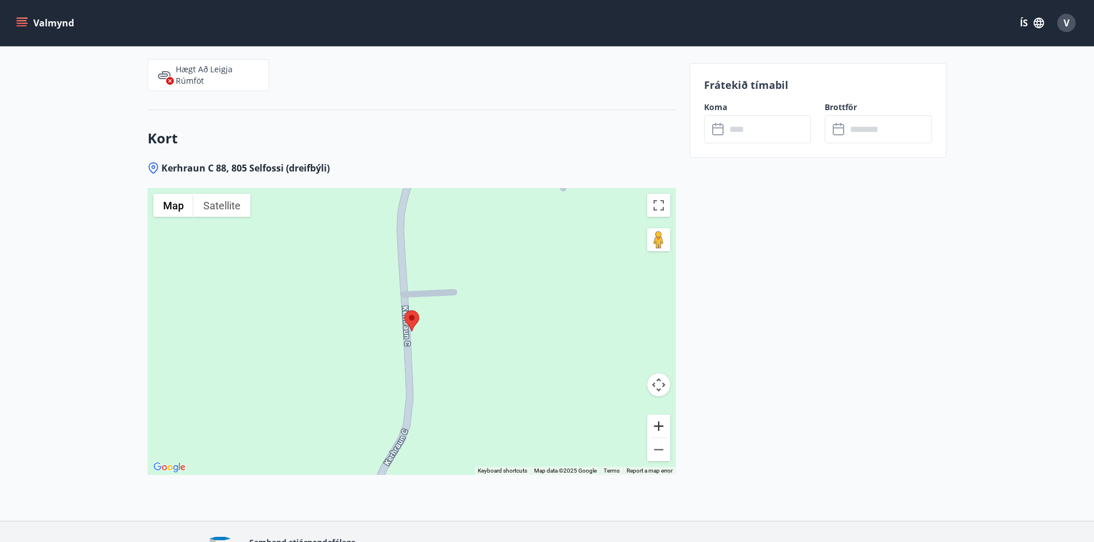
click at [660, 418] on button "Zoom in" at bounding box center [658, 426] width 23 height 23
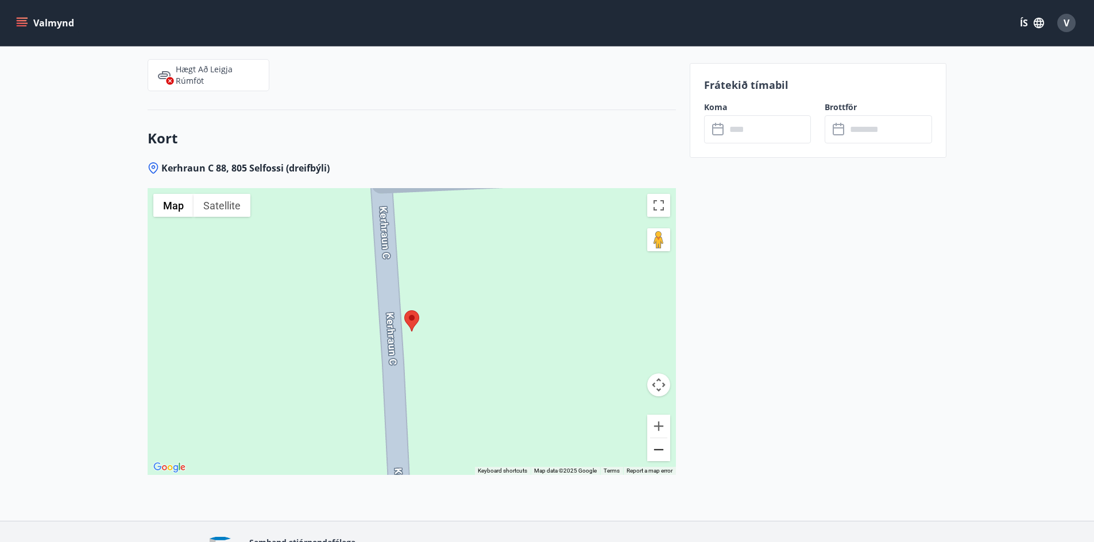
click at [655, 452] on button "Zoom out" at bounding box center [658, 450] width 23 height 23
click at [656, 449] on button "Zoom out" at bounding box center [658, 450] width 23 height 23
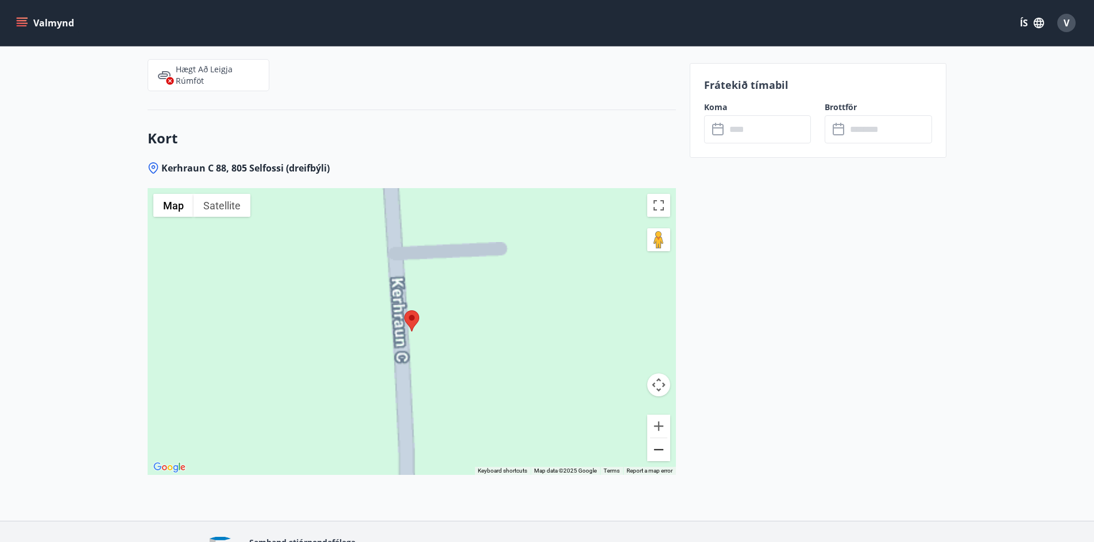
click at [656, 449] on button "Zoom out" at bounding box center [658, 450] width 23 height 23
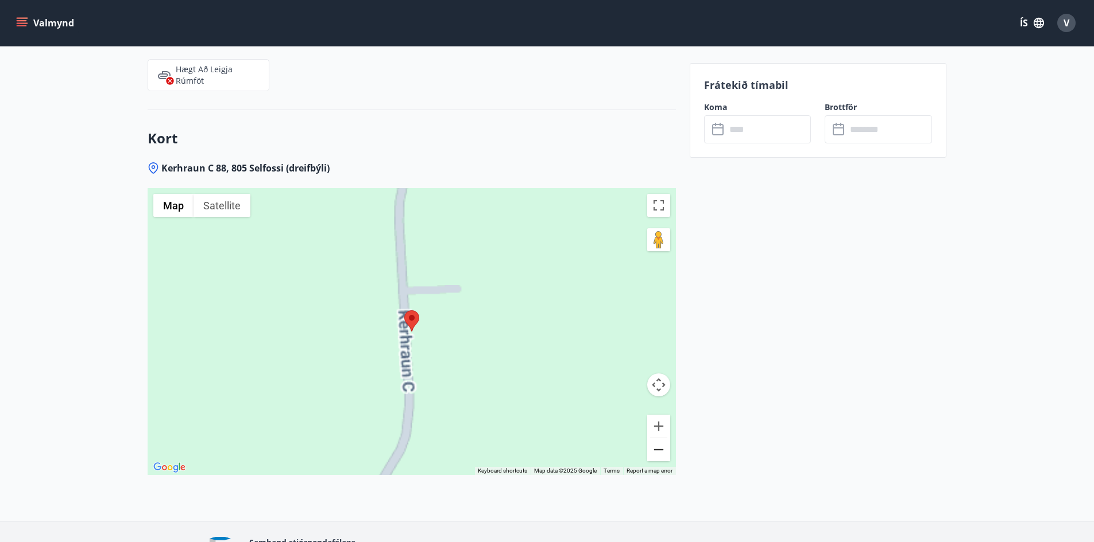
click at [656, 449] on button "Zoom out" at bounding box center [658, 450] width 23 height 23
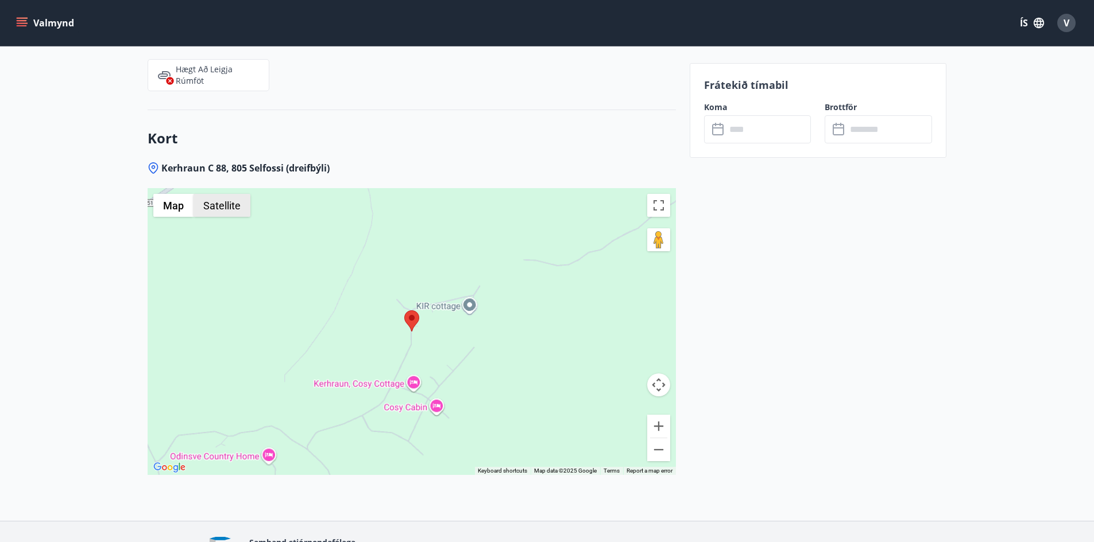
click at [211, 208] on button "Satellite" at bounding box center [221, 205] width 57 height 23
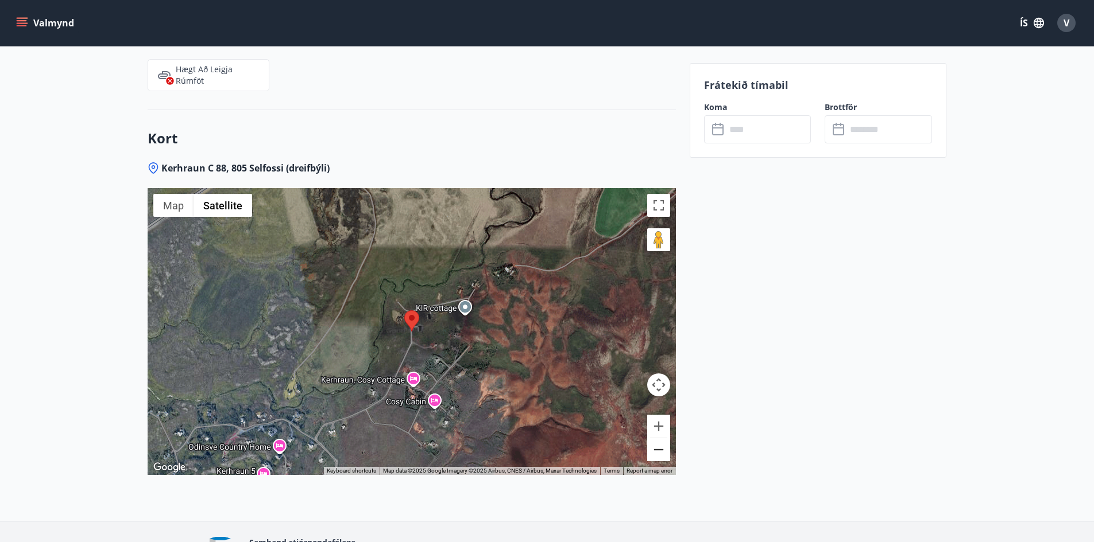
click at [661, 455] on button "Zoom out" at bounding box center [658, 450] width 23 height 23
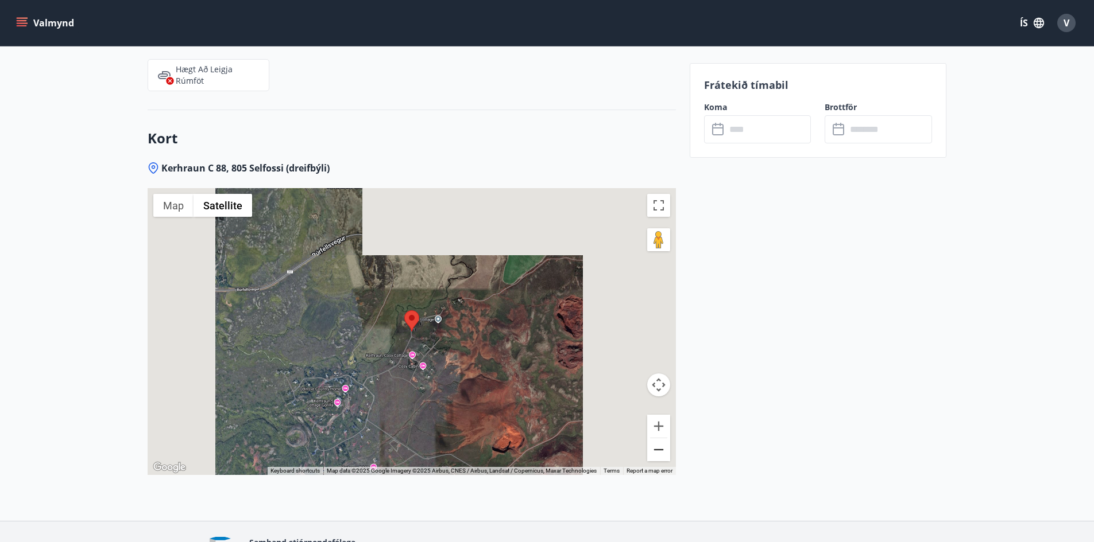
click at [661, 455] on button "Zoom out" at bounding box center [658, 450] width 23 height 23
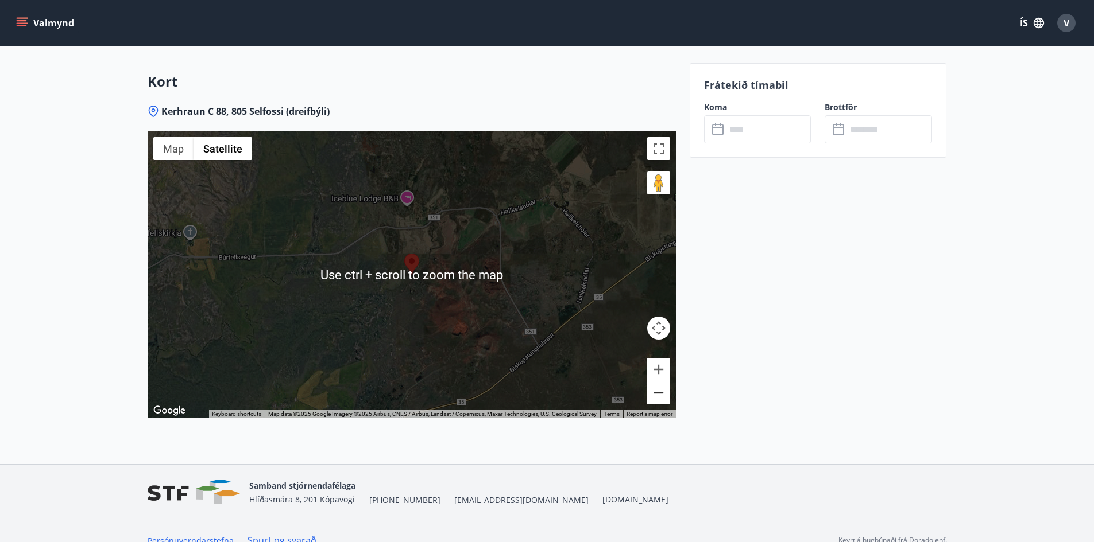
scroll to position [2009, 0]
